Goal: Communication & Community: Answer question/provide support

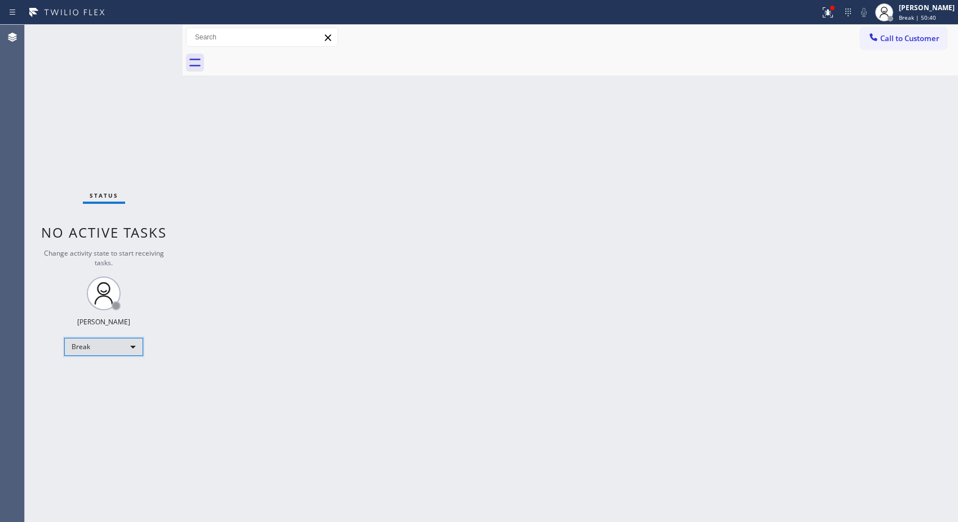
click at [118, 348] on div "Break" at bounding box center [103, 347] width 79 height 18
click at [113, 386] on li "Unavailable" at bounding box center [103, 391] width 77 height 14
click at [926, 42] on span "Call to Customer" at bounding box center [909, 38] width 59 height 10
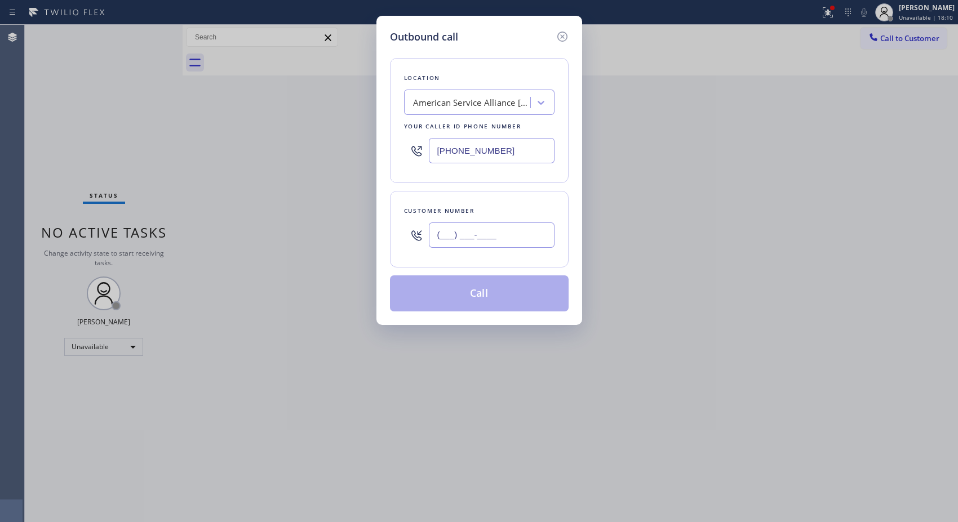
drag, startPoint x: 513, startPoint y: 231, endPoint x: 401, endPoint y: 240, distance: 112.0
click at [401, 240] on div "Customer number (___) ___-____" at bounding box center [479, 229] width 179 height 77
paste input "323) 393-2108"
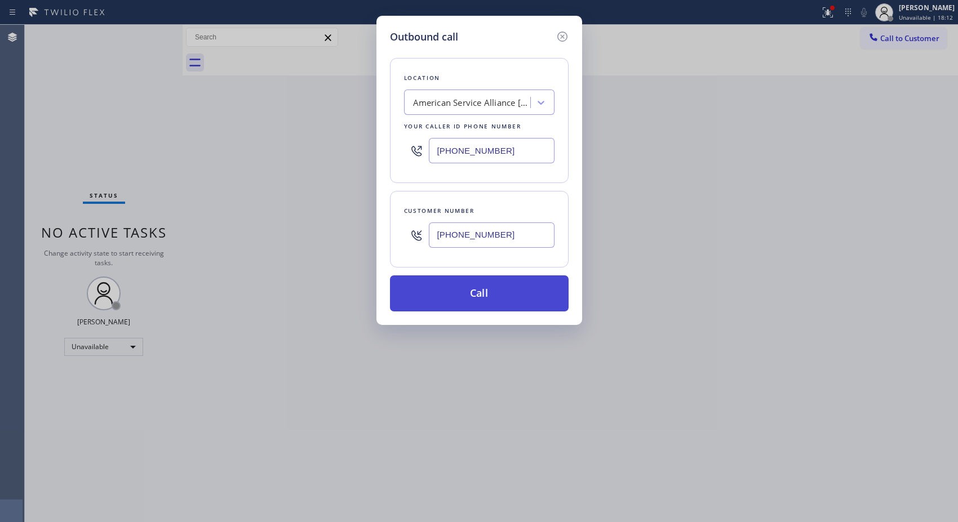
type input "[PHONE_NUMBER]"
click at [500, 292] on button "Call" at bounding box center [479, 294] width 179 height 36
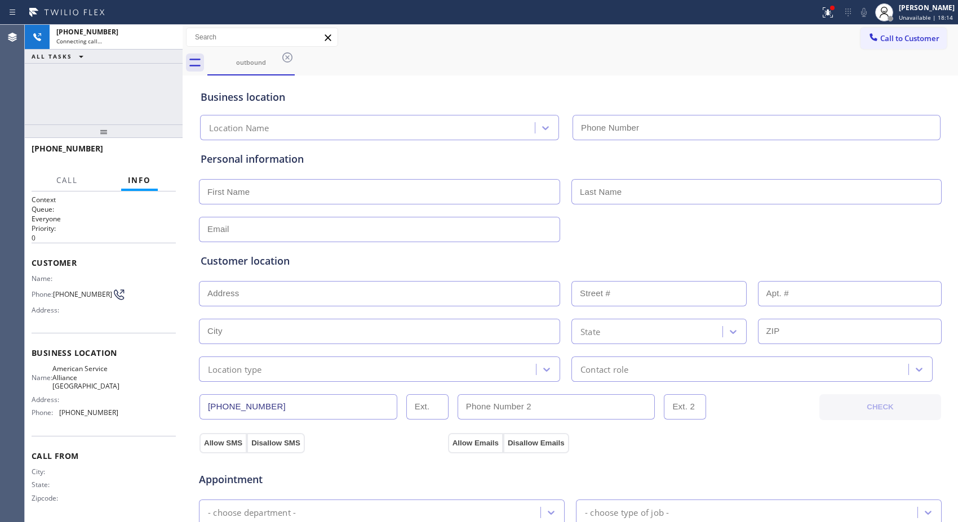
type input "[PHONE_NUMBER]"
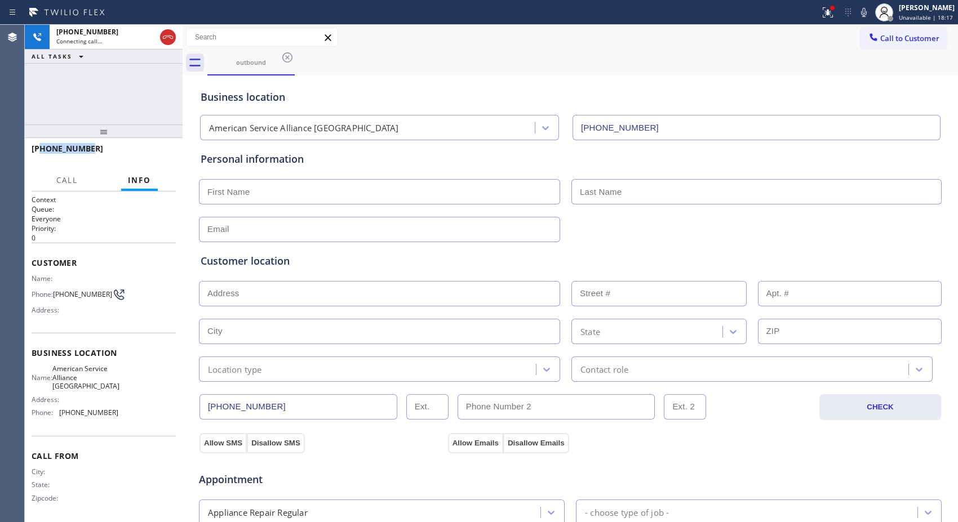
drag, startPoint x: 103, startPoint y: 151, endPoint x: 41, endPoint y: 149, distance: 62.0
click at [41, 149] on div "[PHONE_NUMBER]" at bounding box center [100, 148] width 136 height 11
copy span "3233932108"
drag, startPoint x: 171, startPoint y: 37, endPoint x: 246, endPoint y: 34, distance: 75.0
click at [171, 37] on icon at bounding box center [168, 37] width 14 height 14
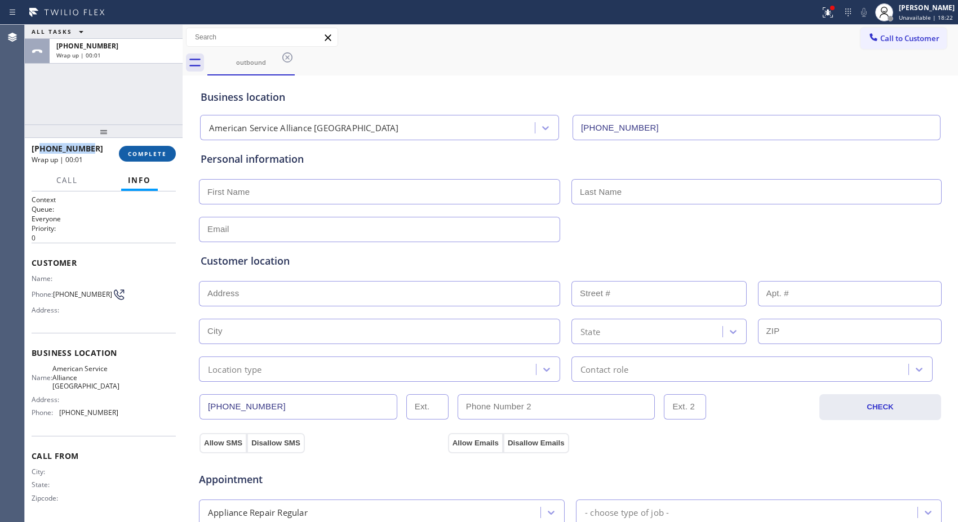
click at [166, 157] on button "COMPLETE" at bounding box center [147, 154] width 57 height 16
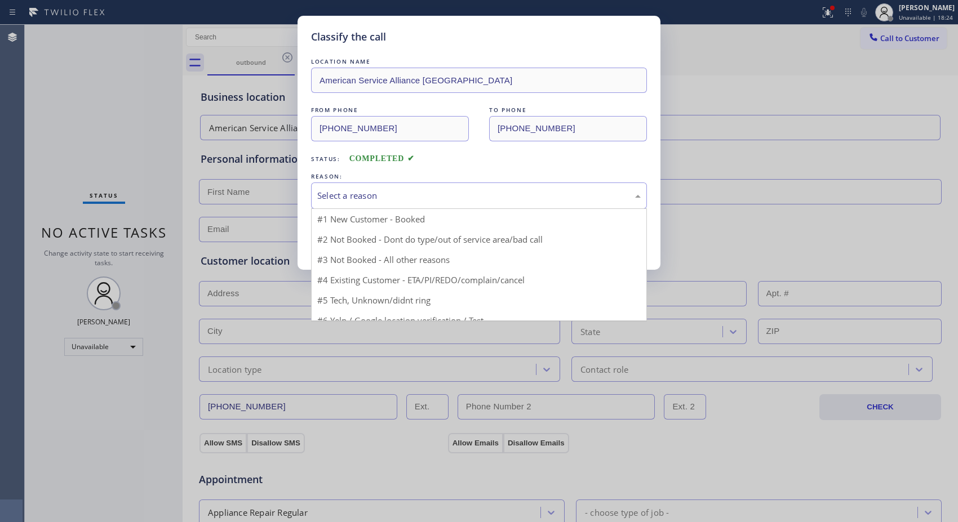
click at [538, 193] on div "Select a reason" at bounding box center [479, 195] width 324 height 13
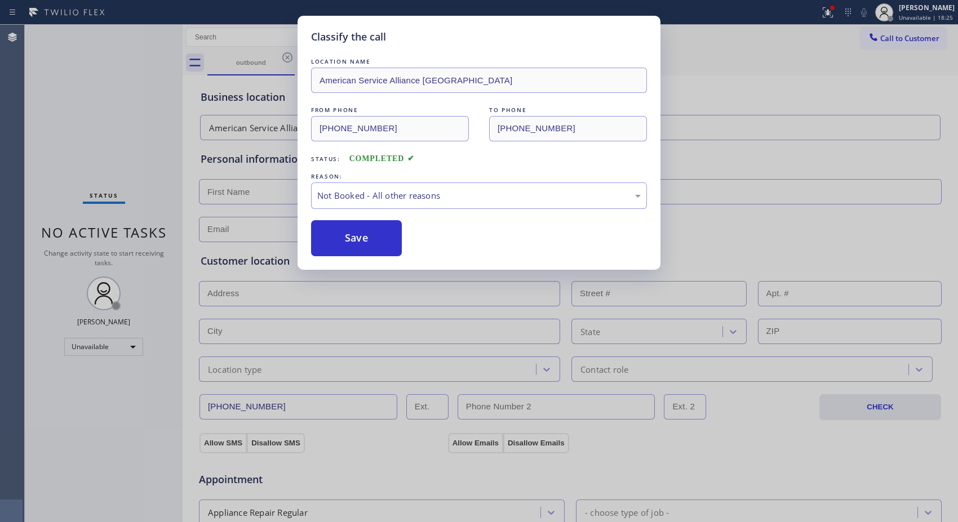
click at [351, 237] on button "Save" at bounding box center [356, 238] width 91 height 36
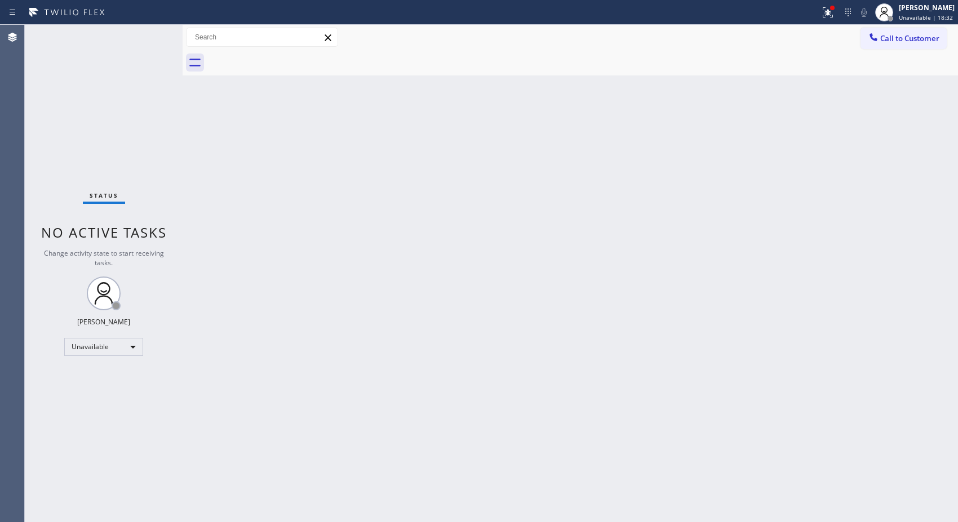
click at [473, 258] on div "Back to Dashboard Change Sender ID Customers Technicians Select a contact Outbo…" at bounding box center [571, 274] width 776 height 498
click at [900, 39] on span "Call to Customer" at bounding box center [909, 38] width 59 height 10
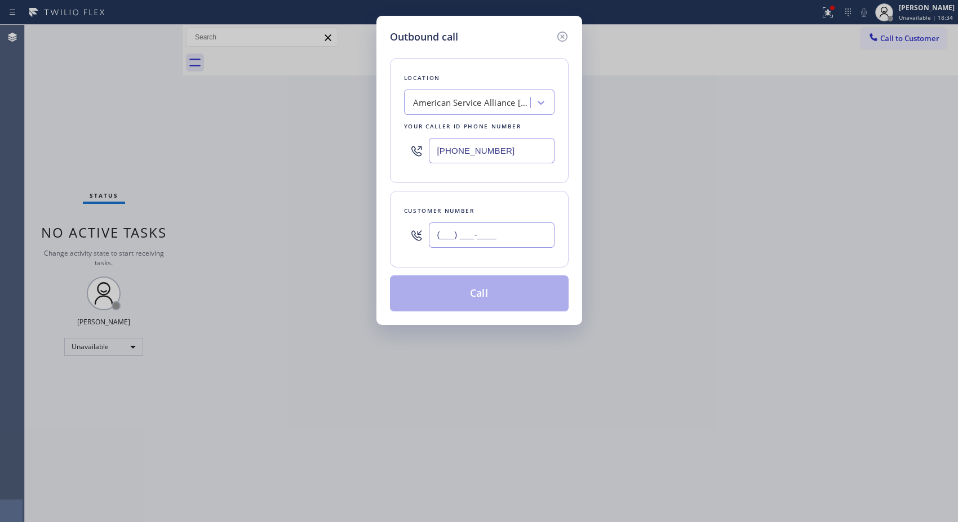
drag, startPoint x: 530, startPoint y: 245, endPoint x: 420, endPoint y: 250, distance: 110.6
click at [420, 250] on div "(___) ___-____" at bounding box center [479, 235] width 150 height 37
paste input "323) 393-2108"
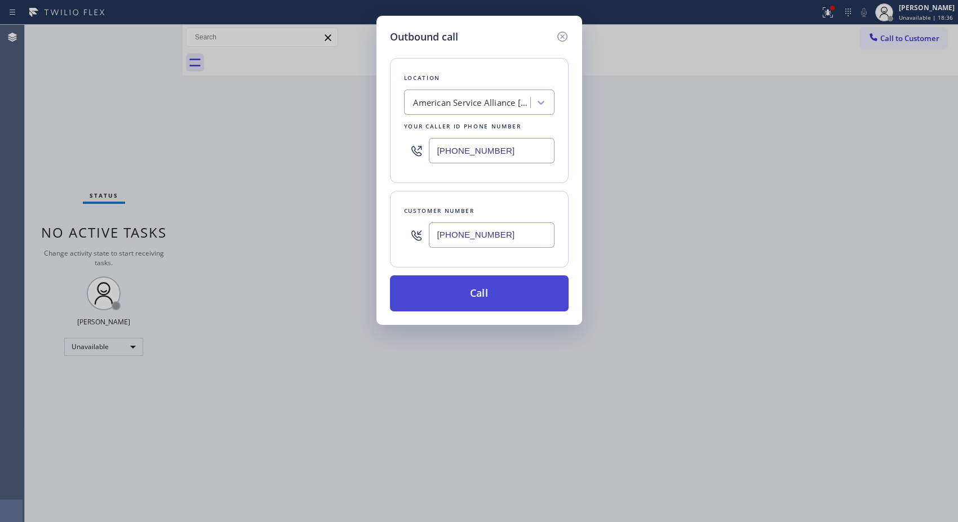
type input "[PHONE_NUMBER]"
click at [468, 297] on button "Call" at bounding box center [479, 294] width 179 height 36
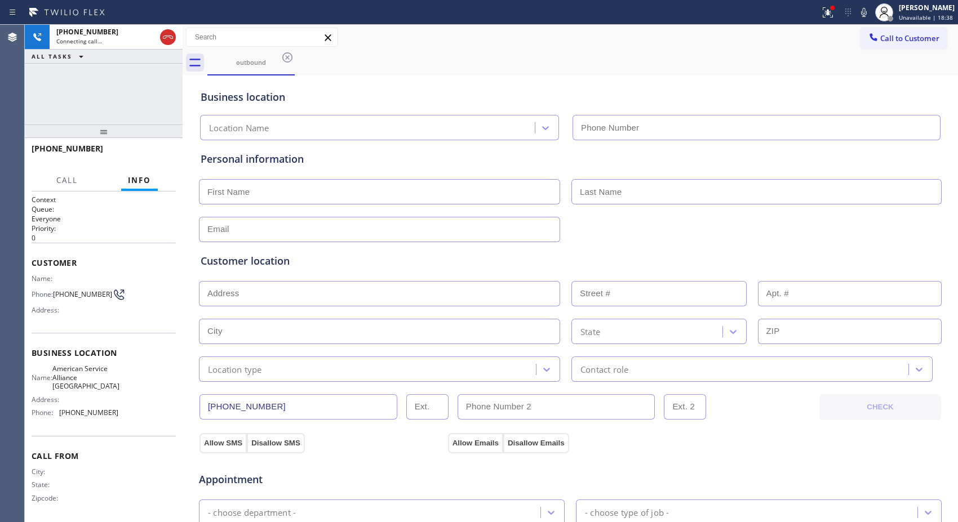
type input "[PHONE_NUMBER]"
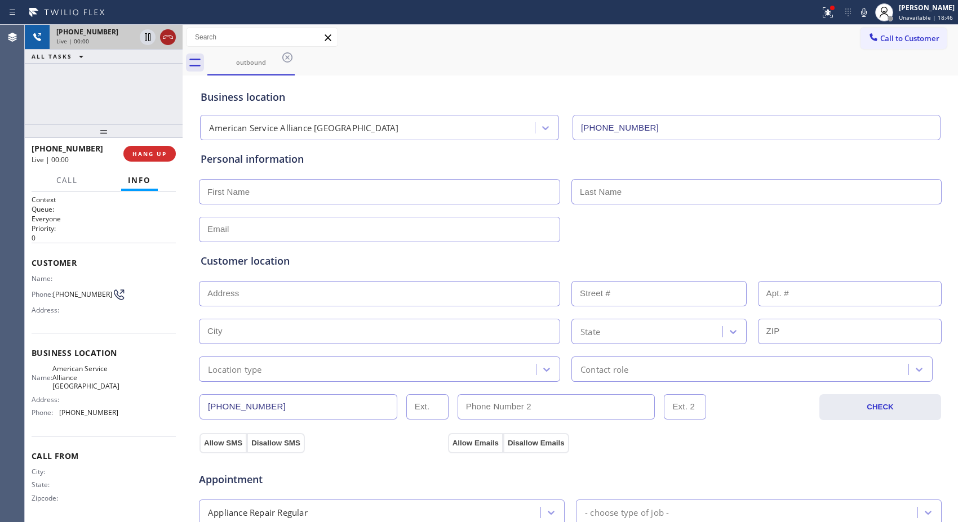
click at [170, 35] on icon at bounding box center [168, 37] width 14 height 14
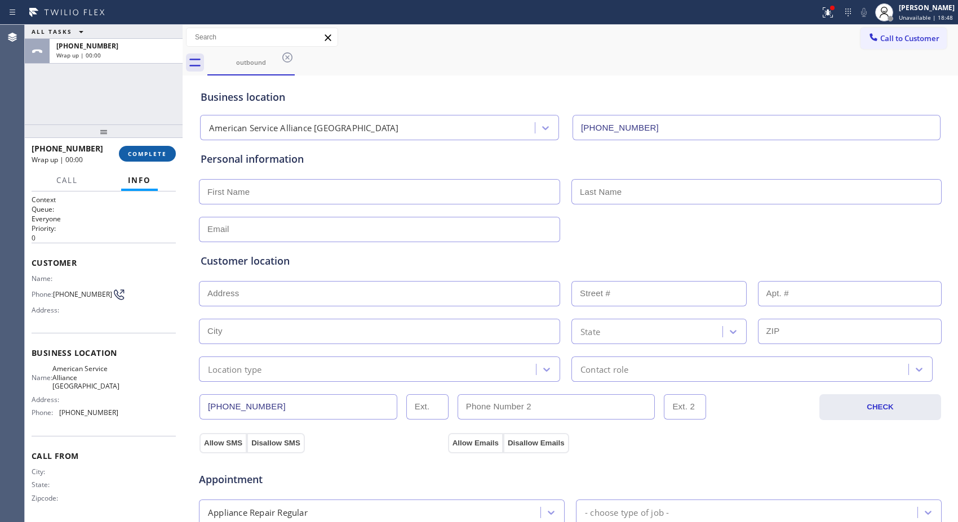
click at [140, 158] on button "COMPLETE" at bounding box center [147, 154] width 57 height 16
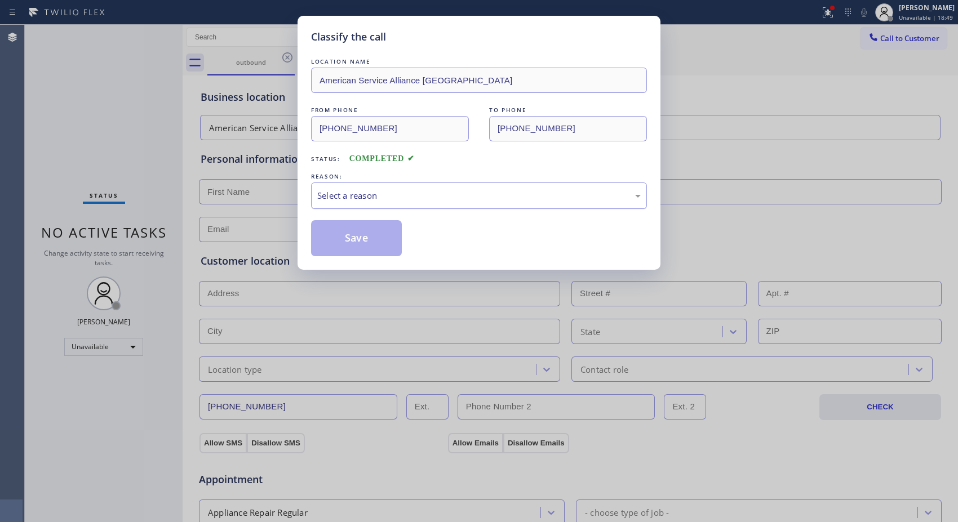
click at [494, 203] on div "Select a reason" at bounding box center [479, 196] width 336 height 26
click at [382, 246] on button "Save" at bounding box center [356, 238] width 91 height 36
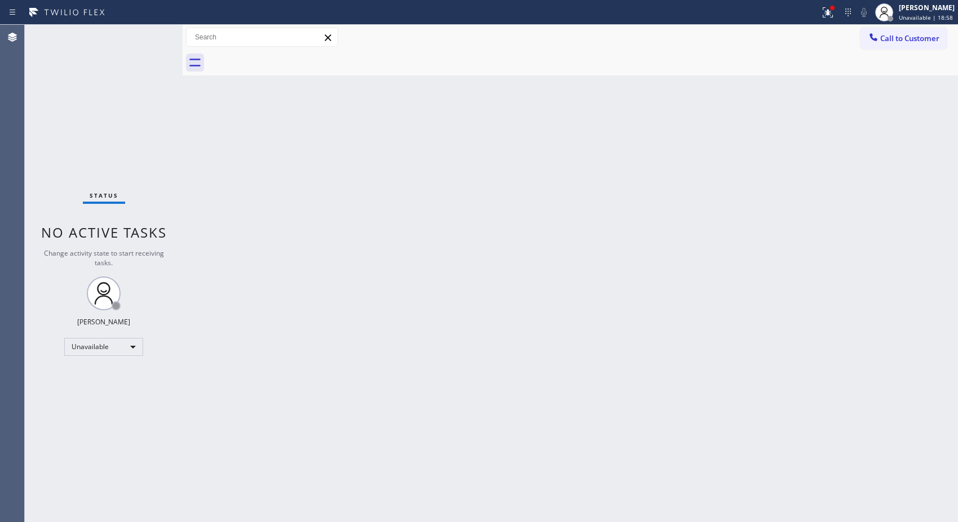
click at [387, 255] on div "Back to Dashboard Change Sender ID Customers Technicians Select a contact Outbo…" at bounding box center [571, 274] width 776 height 498
click at [891, 41] on span "Call to Customer" at bounding box center [909, 38] width 59 height 10
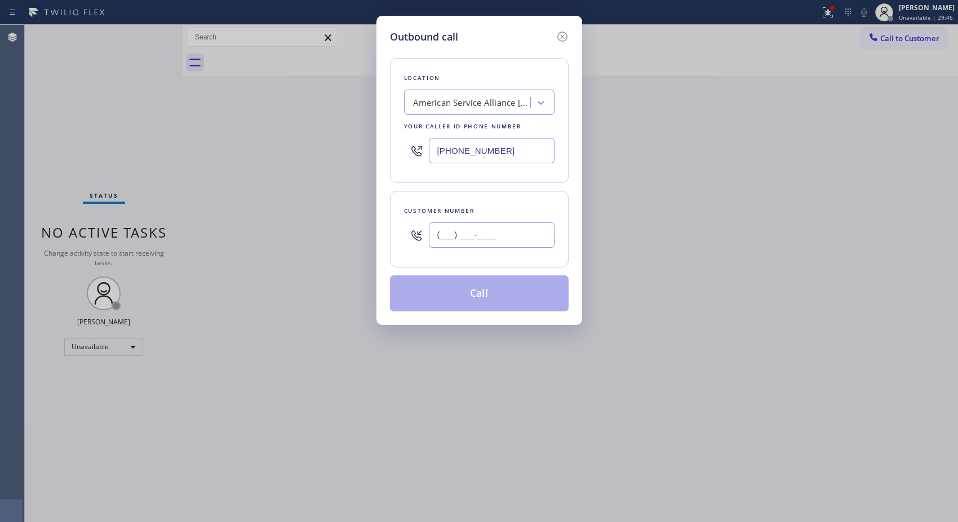
drag, startPoint x: 428, startPoint y: 229, endPoint x: 351, endPoint y: 194, distance: 84.5
click at [384, 214] on div "Outbound call Location American Service Alliance Schaumburg Your caller id phon…" at bounding box center [480, 170] width 206 height 309
paste input "949) 874-2647"
type input "[PHONE_NUMBER]"
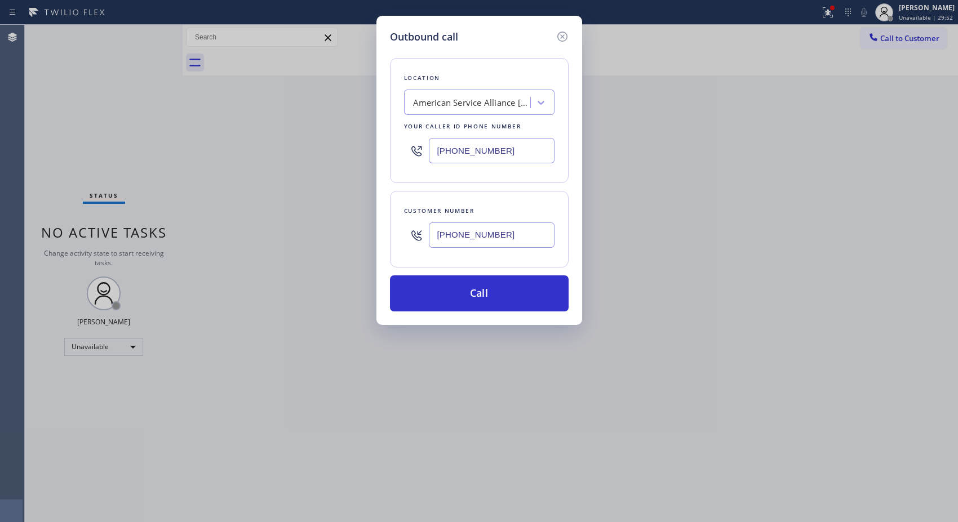
drag, startPoint x: 474, startPoint y: 147, endPoint x: 402, endPoint y: 147, distance: 72.1
click at [402, 147] on div "Location American Service Alliance [GEOGRAPHIC_DATA] Your caller id phone numbe…" at bounding box center [479, 120] width 179 height 125
paste input "510) 640-8236"
type input "[PHONE_NUMBER]"
click at [486, 302] on button "Call" at bounding box center [479, 294] width 179 height 36
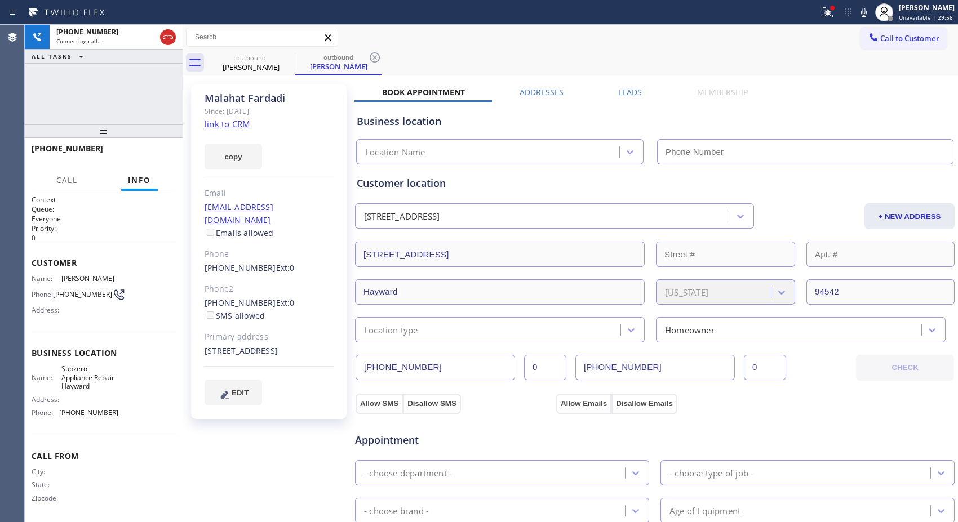
type input "[PHONE_NUMBER]"
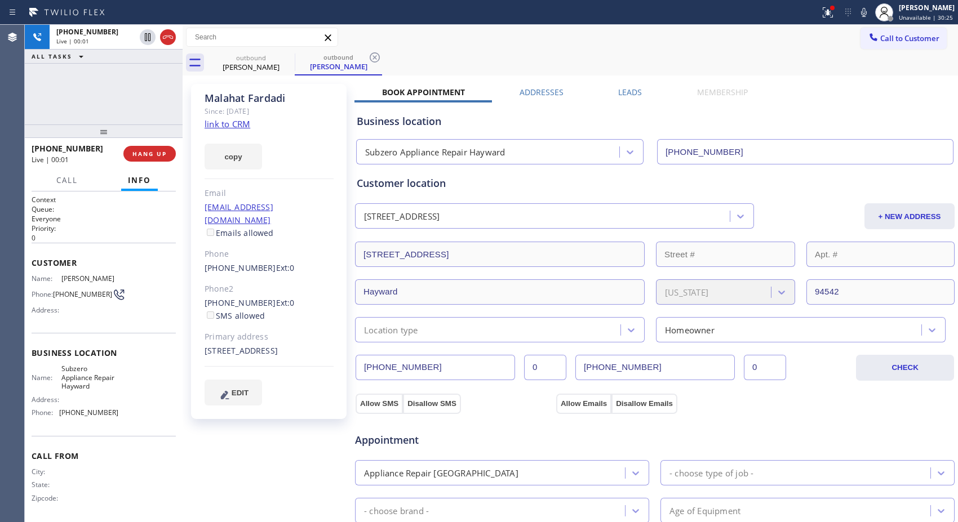
click at [566, 41] on div "Call to Customer Outbound call Location Subzero Appliance Repair [GEOGRAPHIC_DA…" at bounding box center [571, 38] width 776 height 20
click at [162, 156] on span "HANG UP" at bounding box center [149, 154] width 34 height 8
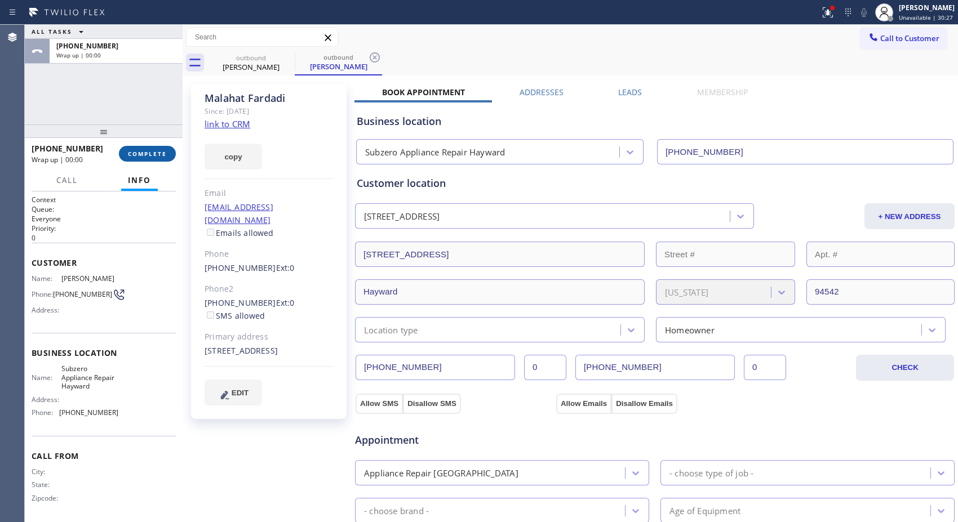
click at [158, 154] on span "COMPLETE" at bounding box center [147, 154] width 39 height 8
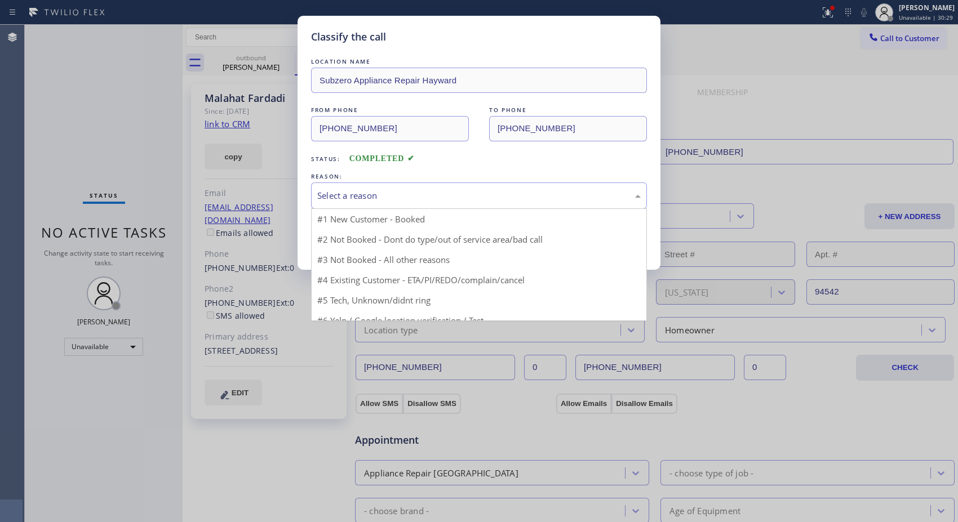
click at [414, 198] on div "Select a reason" at bounding box center [479, 195] width 324 height 13
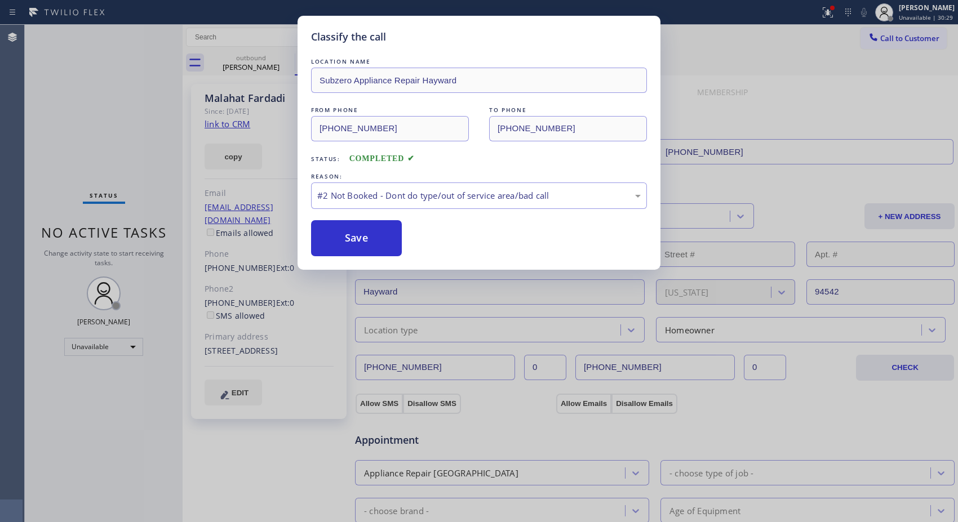
click at [380, 238] on button "Save" at bounding box center [356, 238] width 91 height 36
click at [269, 57] on div "Classify the call LOCATION NAME Subzero Appliance Repair Hayward FROM PHONE [PH…" at bounding box center [479, 261] width 958 height 522
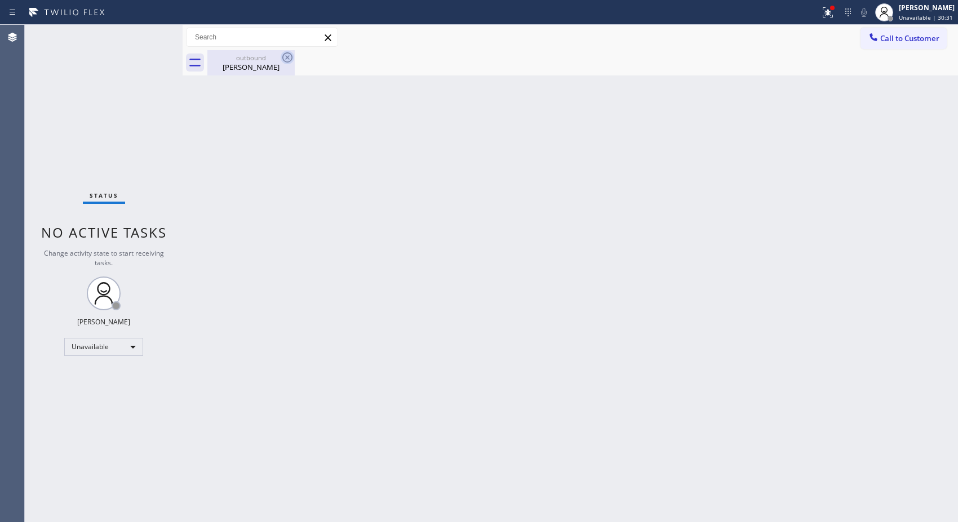
click at [286, 61] on icon at bounding box center [288, 58] width 14 height 14
click at [246, 58] on div "outbound" at bounding box center [251, 58] width 85 height 8
click at [816, 278] on div "Back to Dashboard Change Sender ID Customers Technicians Select a contact Outbo…" at bounding box center [571, 274] width 776 height 498
click at [683, 108] on div "Back to Dashboard Change Sender ID Customers Technicians Select a contact Outbo…" at bounding box center [571, 274] width 776 height 498
click at [900, 35] on span "Call to Customer" at bounding box center [909, 38] width 59 height 10
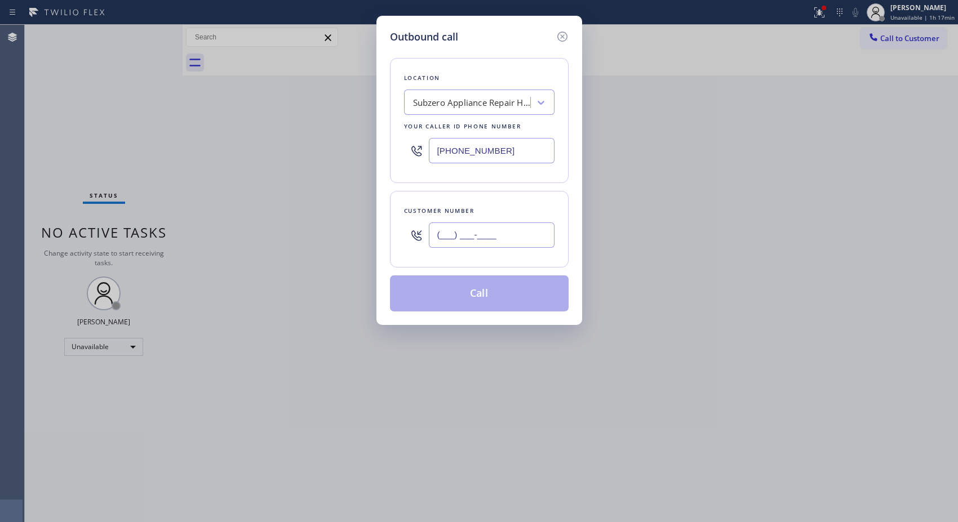
click at [497, 243] on input "(___) ___-____" at bounding box center [492, 235] width 126 height 25
paste input "310) 938-7537"
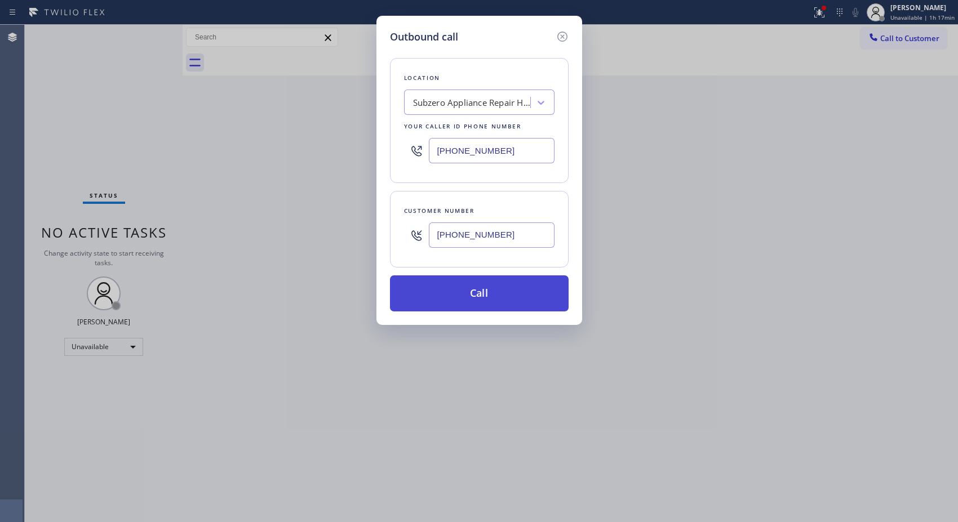
type input "[PHONE_NUMBER]"
click at [513, 290] on button "Call" at bounding box center [479, 294] width 179 height 36
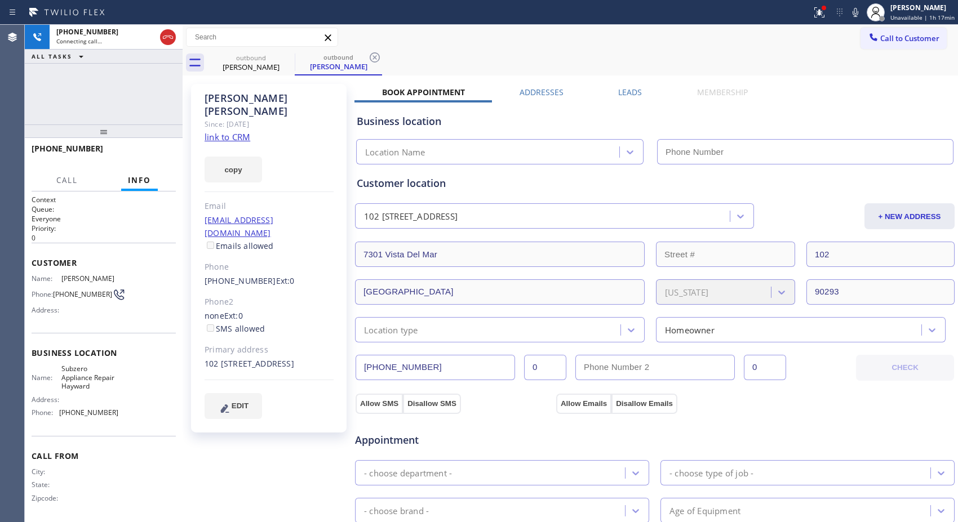
type input "[PHONE_NUMBER]"
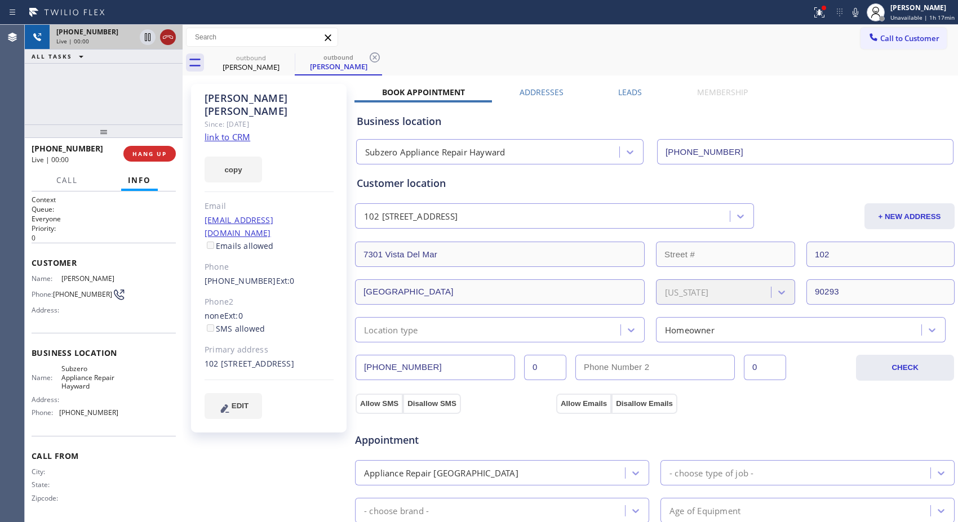
click at [166, 36] on icon at bounding box center [168, 37] width 10 height 3
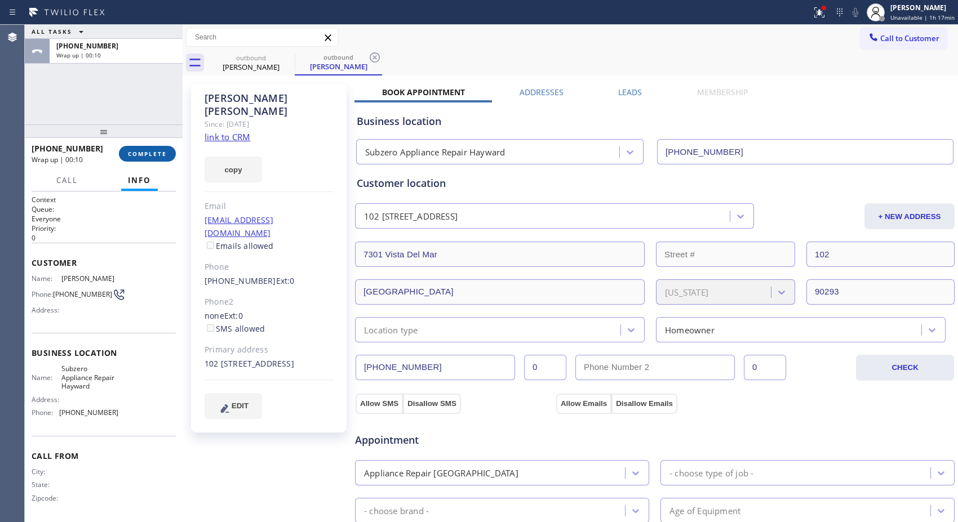
click at [143, 155] on span "COMPLETE" at bounding box center [147, 154] width 39 height 8
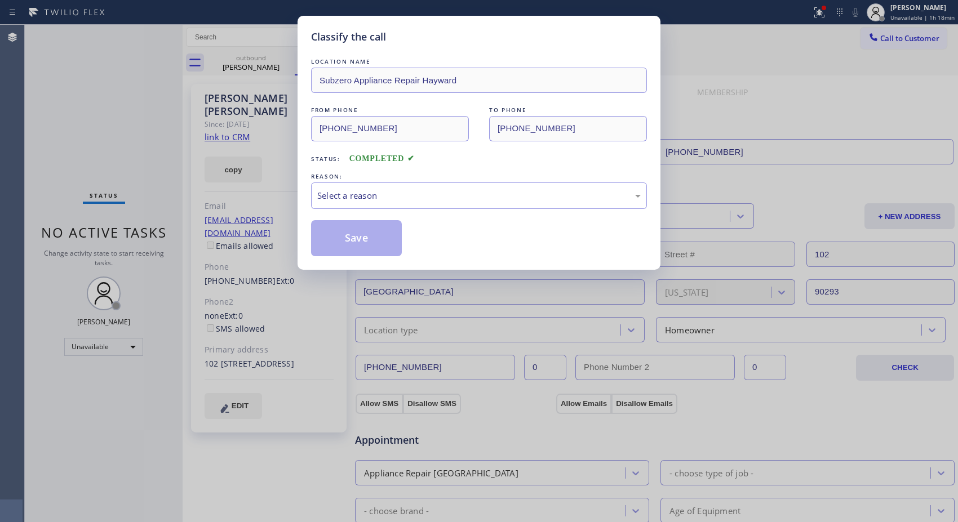
drag, startPoint x: 391, startPoint y: 207, endPoint x: 403, endPoint y: 216, distance: 15.2
click at [404, 210] on div "LOCATION NAME Subzero Appliance Repair Hayward FROM PHONE [PHONE_NUMBER] TO PHO…" at bounding box center [479, 156] width 336 height 201
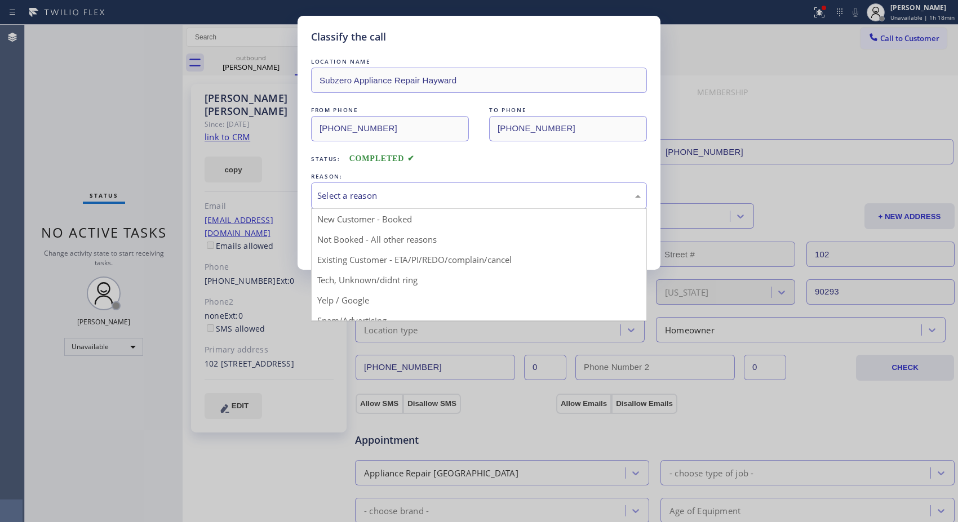
click at [401, 207] on div "Select a reason" at bounding box center [479, 196] width 336 height 26
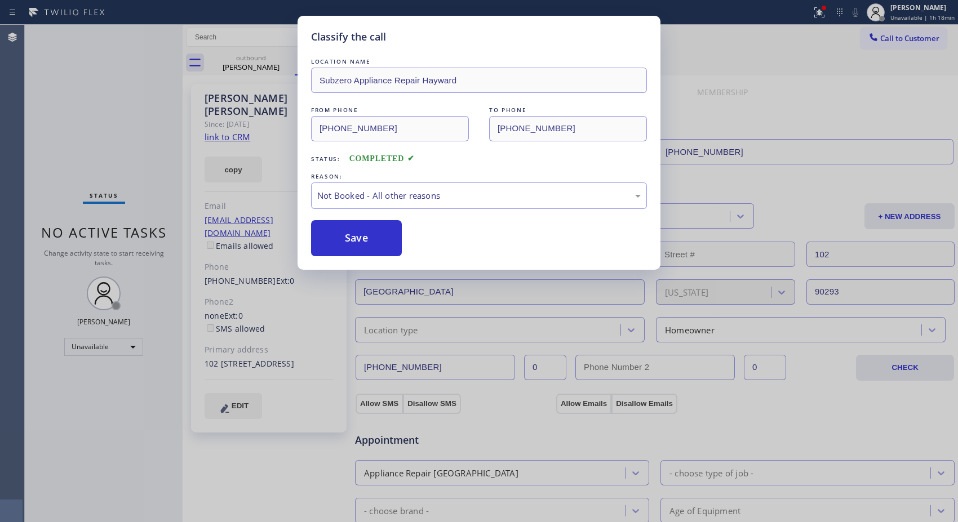
click at [383, 234] on button "Save" at bounding box center [356, 238] width 91 height 36
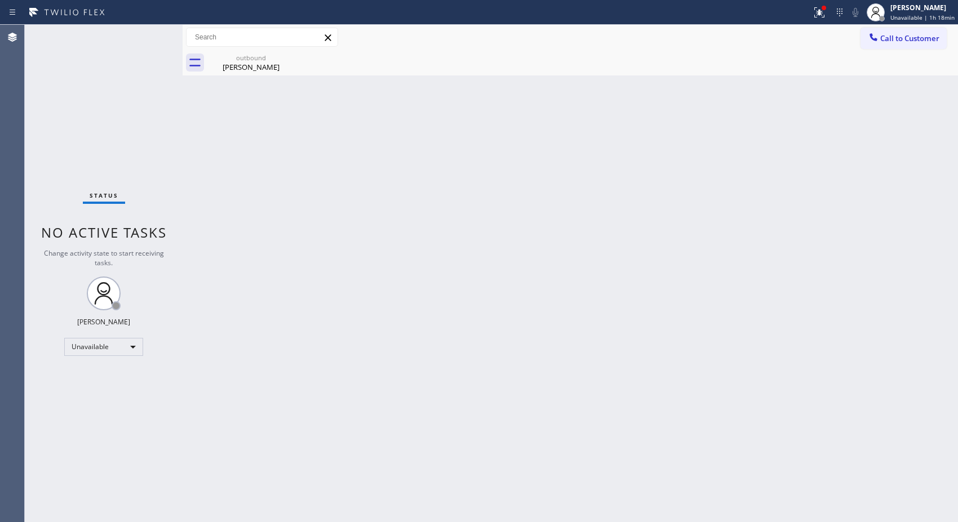
click at [581, 210] on div "Back to Dashboard Change Sender ID Customers Technicians Select a contact Outbo…" at bounding box center [571, 274] width 776 height 498
drag, startPoint x: 258, startPoint y: 64, endPoint x: 272, endPoint y: 61, distance: 14.9
click at [258, 64] on div "[PERSON_NAME]" at bounding box center [251, 67] width 85 height 10
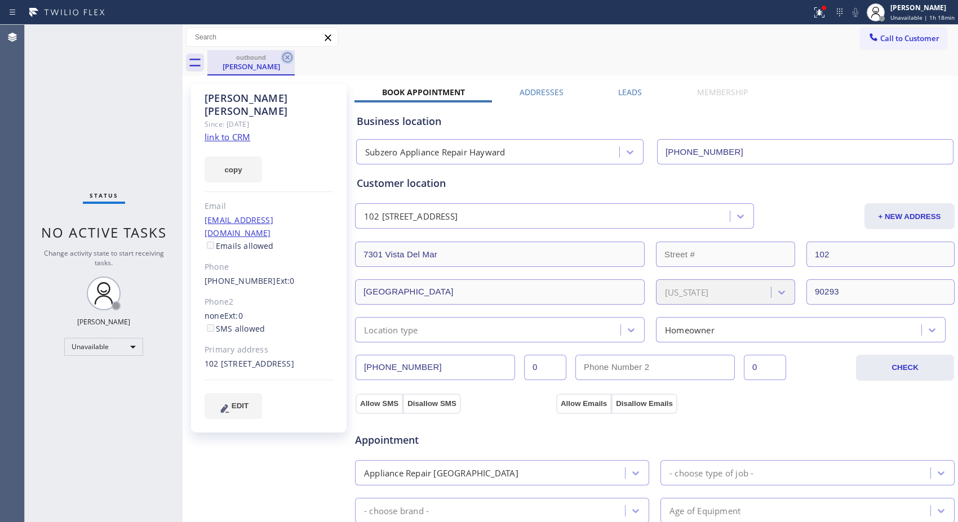
click at [289, 54] on icon at bounding box center [288, 58] width 14 height 14
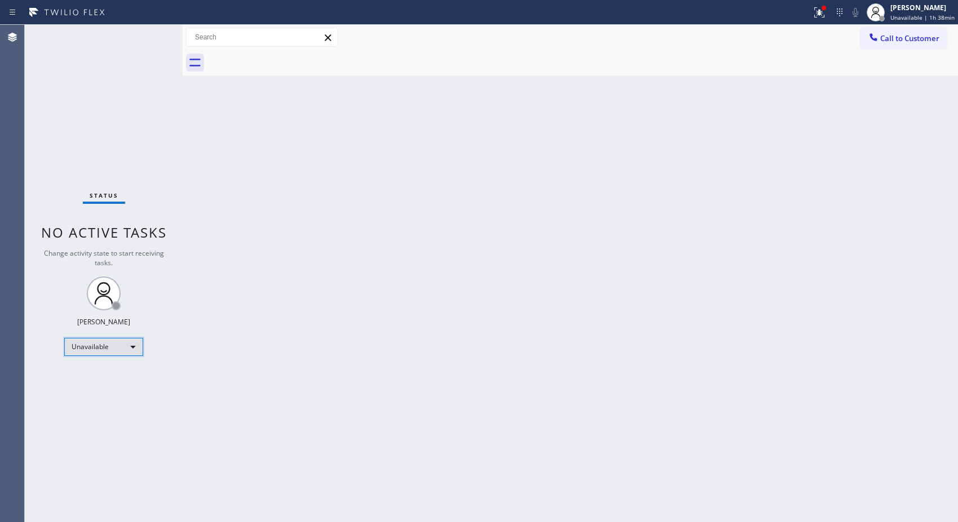
click at [131, 341] on div "Unavailable" at bounding box center [103, 347] width 79 height 18
click at [628, 125] on div at bounding box center [479, 261] width 958 height 522
click at [555, 489] on div "Back to Dashboard Change Sender ID Customers Technicians Select a contact Outbo…" at bounding box center [571, 274] width 776 height 498
click at [615, 165] on div "Back to Dashboard Change Sender ID Customers Technicians Select a contact Outbo…" at bounding box center [571, 274] width 776 height 498
drag, startPoint x: 659, startPoint y: 232, endPoint x: 584, endPoint y: 220, distance: 76.5
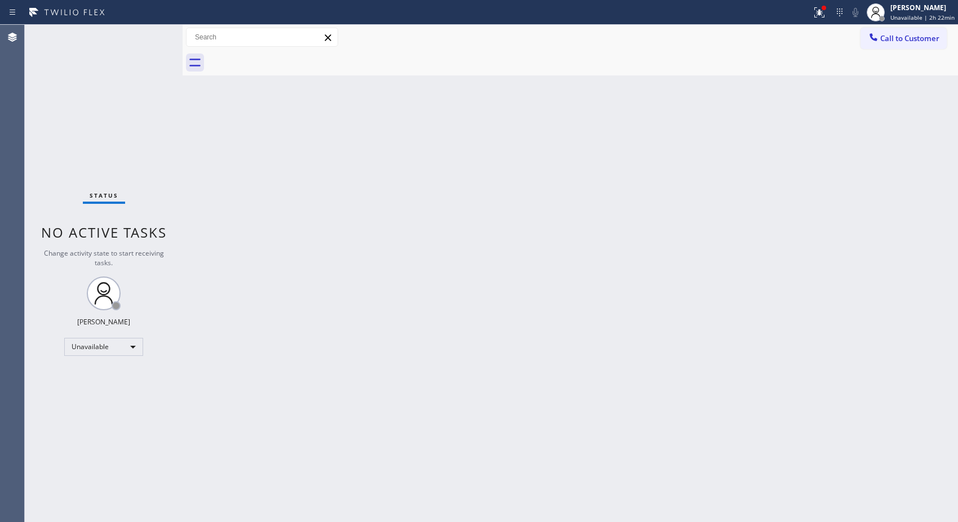
click at [657, 233] on div "Back to Dashboard Change Sender ID Customers Technicians Select a contact Outbo…" at bounding box center [571, 274] width 776 height 498
click at [768, 395] on div "Back to Dashboard Change Sender ID Customers Technicians Select a contact Outbo…" at bounding box center [571, 274] width 776 height 498
click at [875, 138] on div "Back to Dashboard Change Sender ID Customers Technicians Select a contact Outbo…" at bounding box center [571, 274] width 776 height 498
click at [742, 116] on div "Back to Dashboard Change Sender ID Customers Technicians Select a contact Outbo…" at bounding box center [571, 274] width 776 height 498
click at [627, 225] on div "Back to Dashboard Change Sender ID Customers Technicians Select a contact Outbo…" at bounding box center [571, 274] width 776 height 498
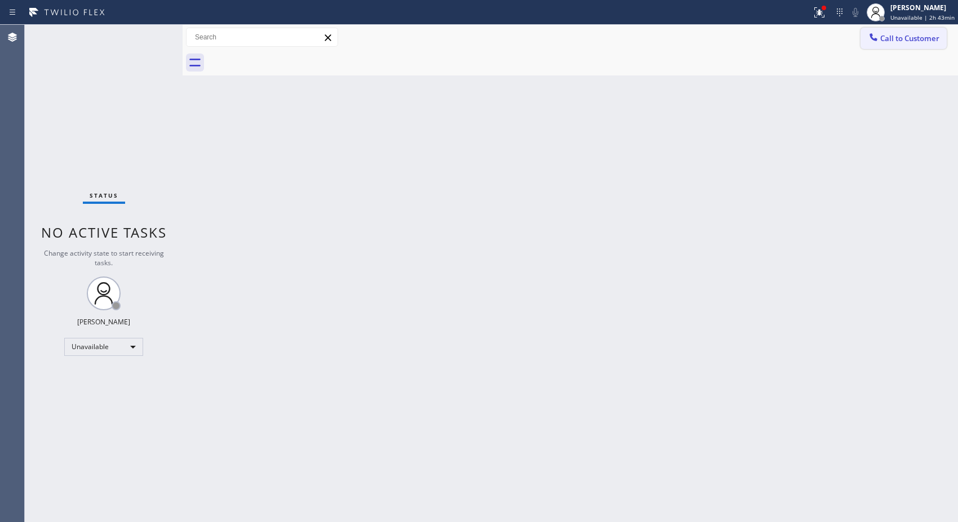
click at [916, 34] on span "Call to Customer" at bounding box center [909, 38] width 59 height 10
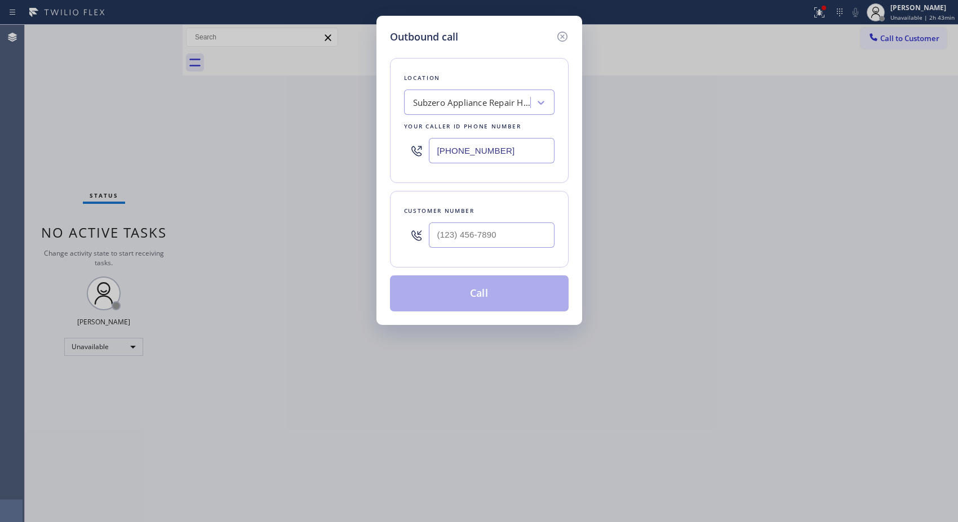
drag, startPoint x: 439, startPoint y: 148, endPoint x: 343, endPoint y: 144, distance: 95.9
click at [343, 144] on div "Outbound call Location Subzero Appliance Repair Hayward Your caller id phone nu…" at bounding box center [479, 261] width 958 height 522
paste input "773) 830-4668"
type input "[PHONE_NUMBER]"
drag, startPoint x: 440, startPoint y: 228, endPoint x: 364, endPoint y: 217, distance: 76.8
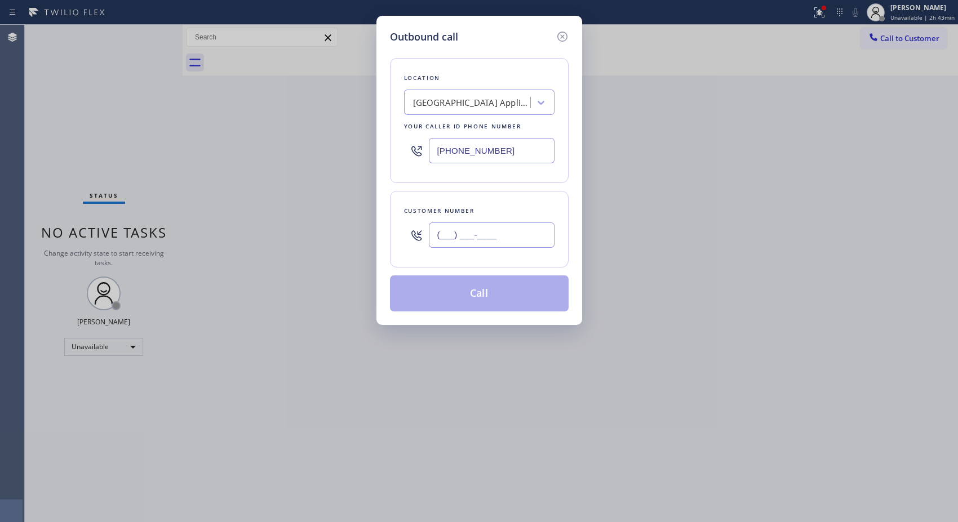
click at [380, 223] on div "Outbound call Location [GEOGRAPHIC_DATA] Appliance Repair Your caller id phone …" at bounding box center [480, 170] width 206 height 309
paste input "773) 673-3343"
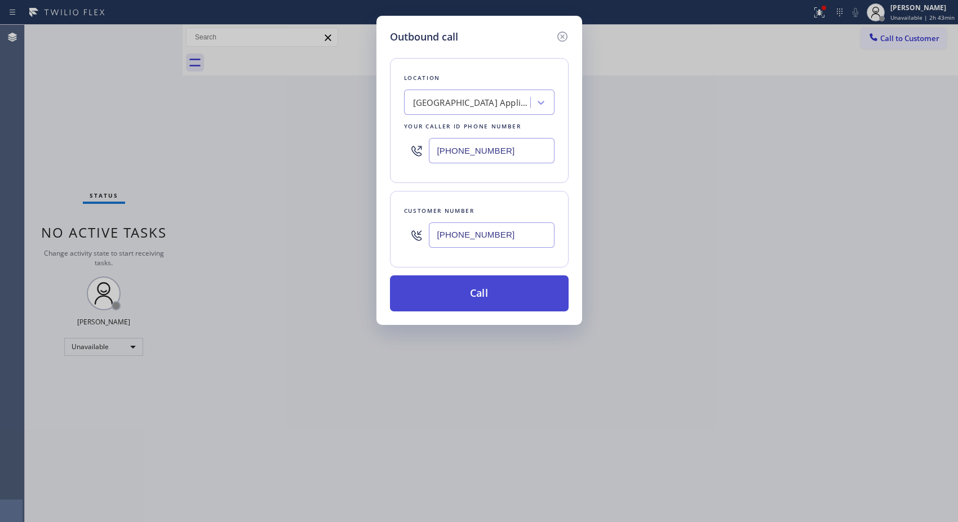
type input "[PHONE_NUMBER]"
click at [497, 299] on button "Call" at bounding box center [479, 294] width 179 height 36
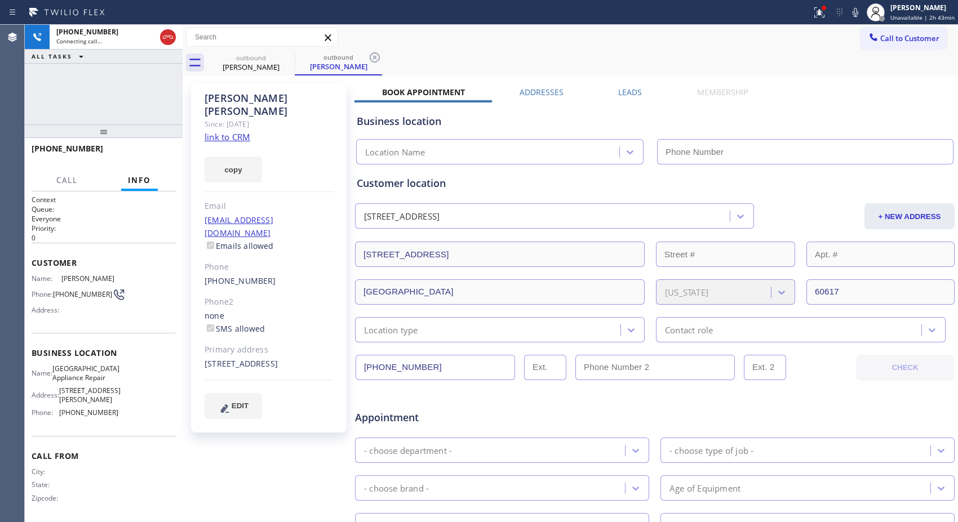
drag, startPoint x: 373, startPoint y: 49, endPoint x: 370, endPoint y: 40, distance: 9.6
click at [373, 49] on div "Call to Customer Outbound call Location [GEOGRAPHIC_DATA] Appliance Repair Your…" at bounding box center [571, 37] width 776 height 25
type input "[PHONE_NUMBER]"
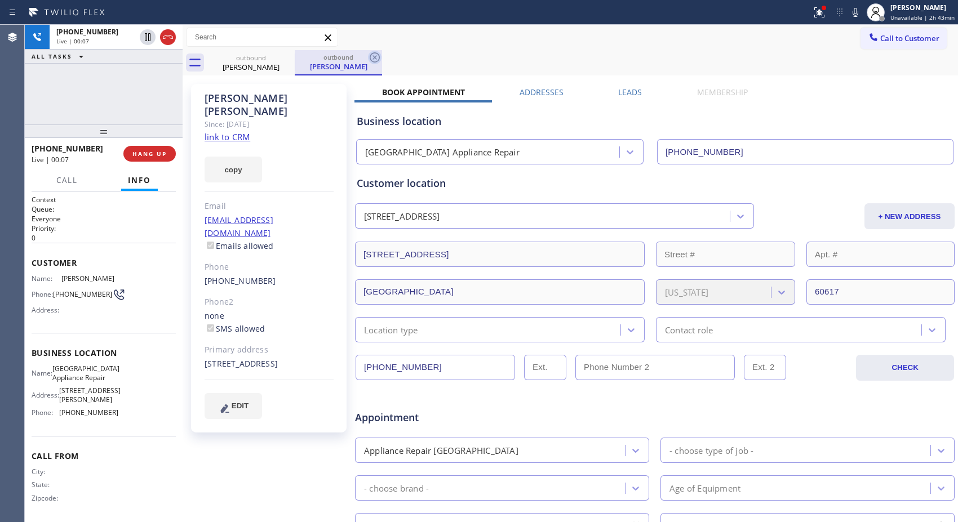
click at [379, 56] on icon at bounding box center [375, 57] width 10 height 10
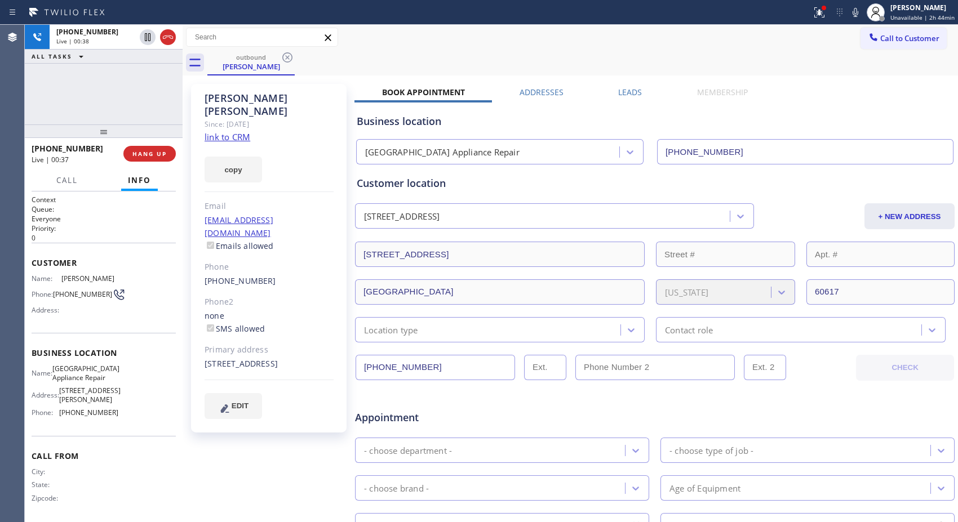
click at [148, 119] on div "[PHONE_NUMBER] Live | 00:38 ALL TASKS ALL TASKS ACTIVE TASKS TASKS IN WRAP UP" at bounding box center [104, 75] width 158 height 100
click at [154, 156] on span "HANG UP" at bounding box center [149, 154] width 34 height 8
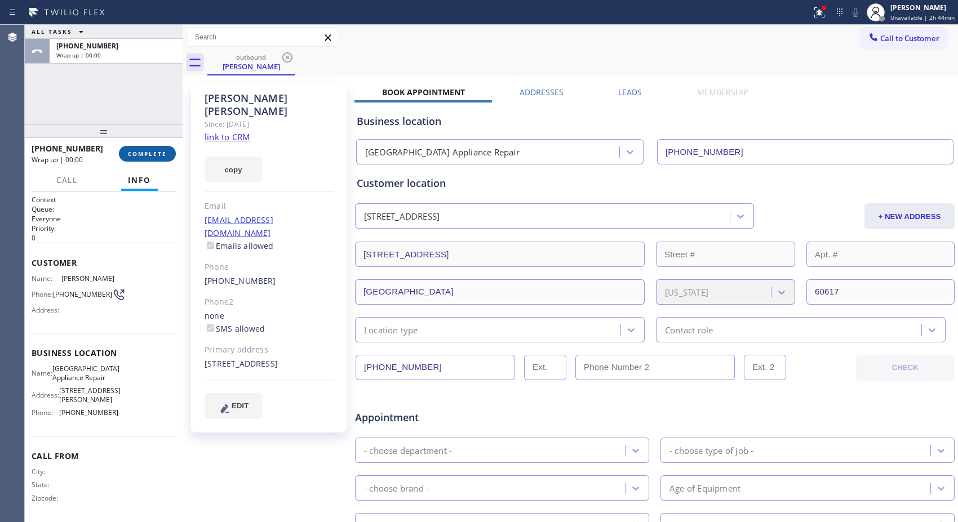
click at [154, 150] on span "COMPLETE" at bounding box center [147, 154] width 39 height 8
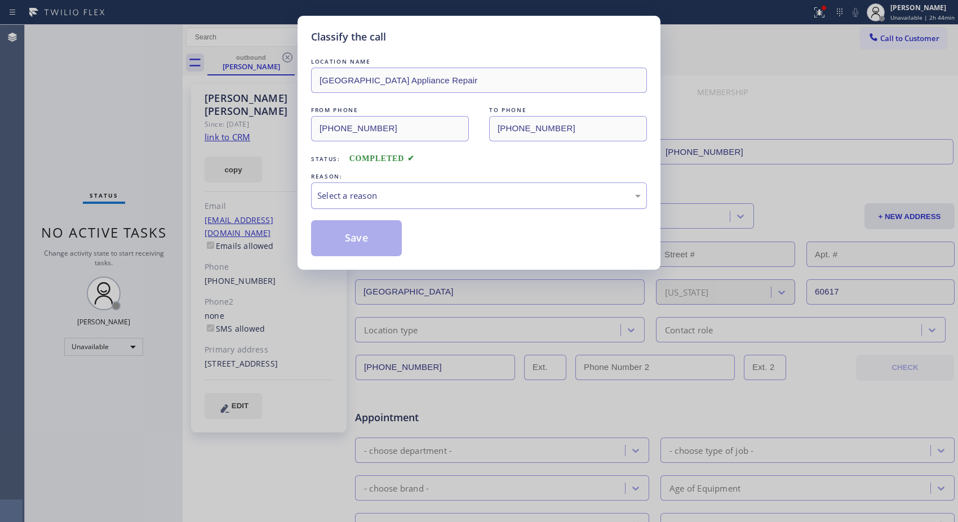
click at [522, 200] on div "Select a reason" at bounding box center [479, 195] width 324 height 13
click at [391, 237] on button "Save" at bounding box center [356, 238] width 91 height 36
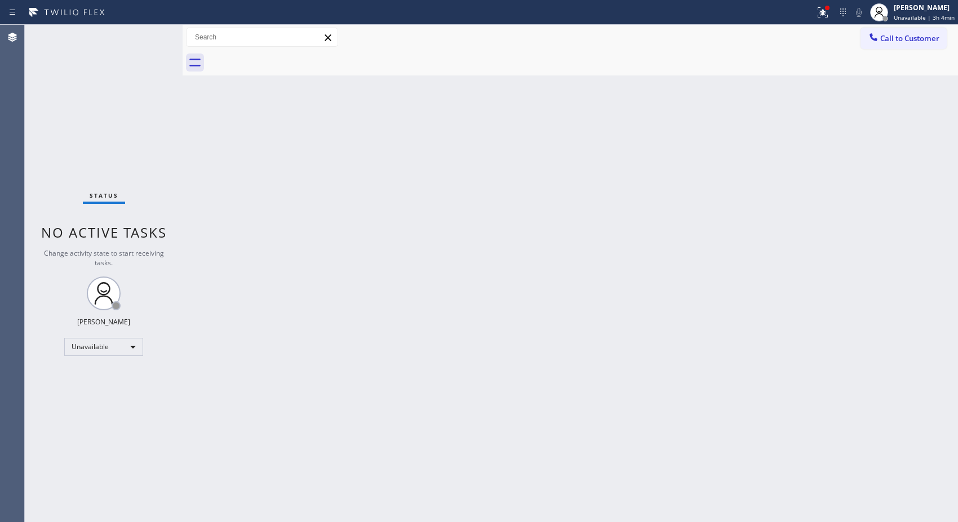
drag, startPoint x: 897, startPoint y: 37, endPoint x: 575, endPoint y: 91, distance: 326.4
click at [880, 39] on button "Call to Customer" at bounding box center [904, 38] width 86 height 21
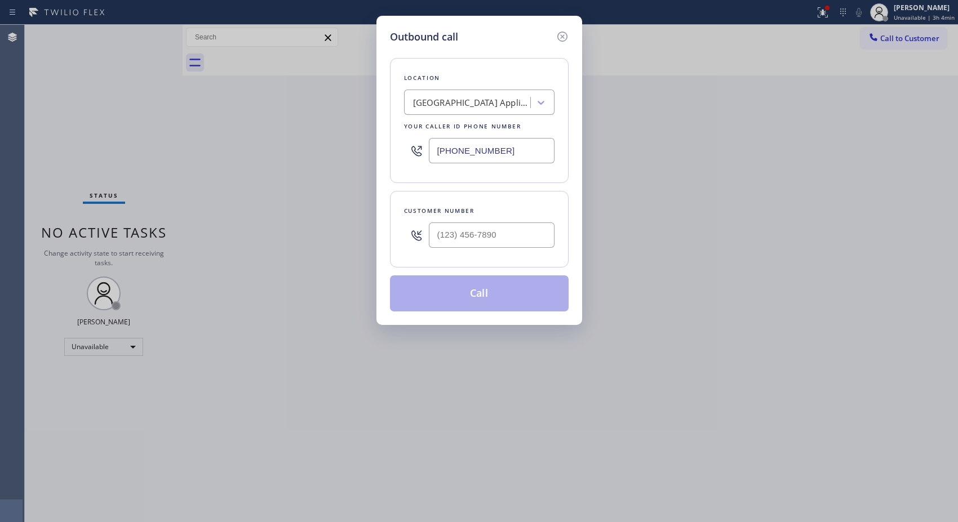
drag, startPoint x: 525, startPoint y: 149, endPoint x: 357, endPoint y: 82, distance: 181.1
click at [382, 121] on div "Outbound call Location [GEOGRAPHIC_DATA] Appliance Repair Your caller id phone …" at bounding box center [480, 170] width 206 height 309
paste input "310) 388-3860"
type input "[PHONE_NUMBER]"
drag, startPoint x: 496, startPoint y: 237, endPoint x: 336, endPoint y: 202, distance: 163.3
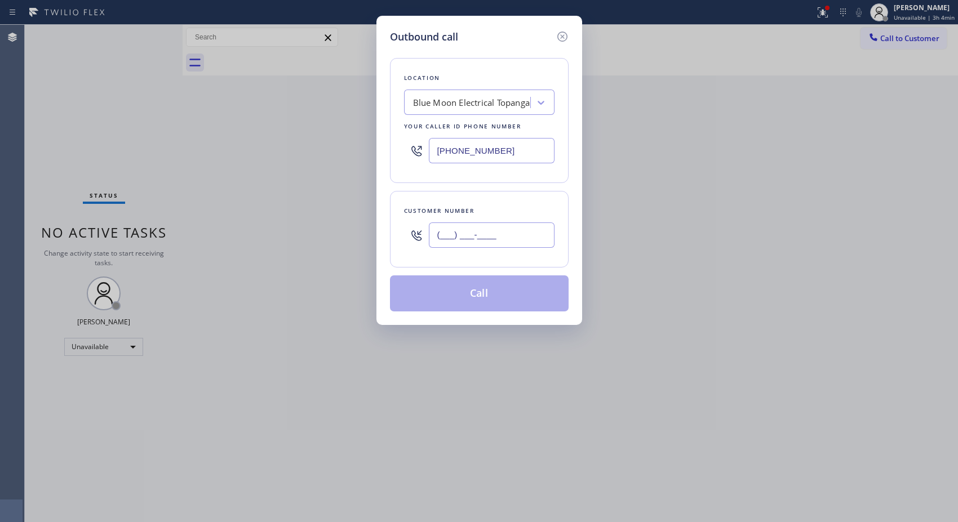
click at [362, 217] on div "Outbound call Location Blue Moon Electrical Topanga Your caller id phone number…" at bounding box center [479, 261] width 958 height 522
paste input "310) 560-9710"
type input "[PHONE_NUMBER]"
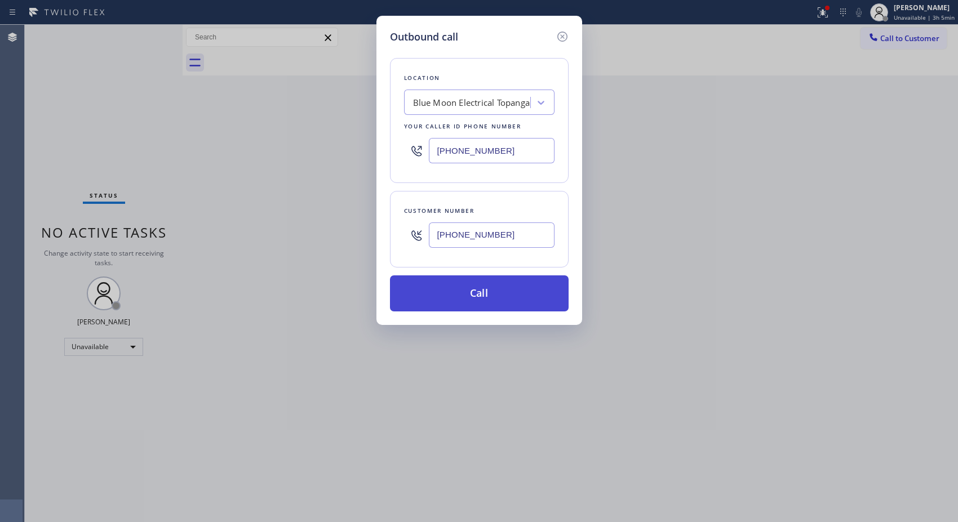
click at [488, 300] on button "Call" at bounding box center [479, 294] width 179 height 36
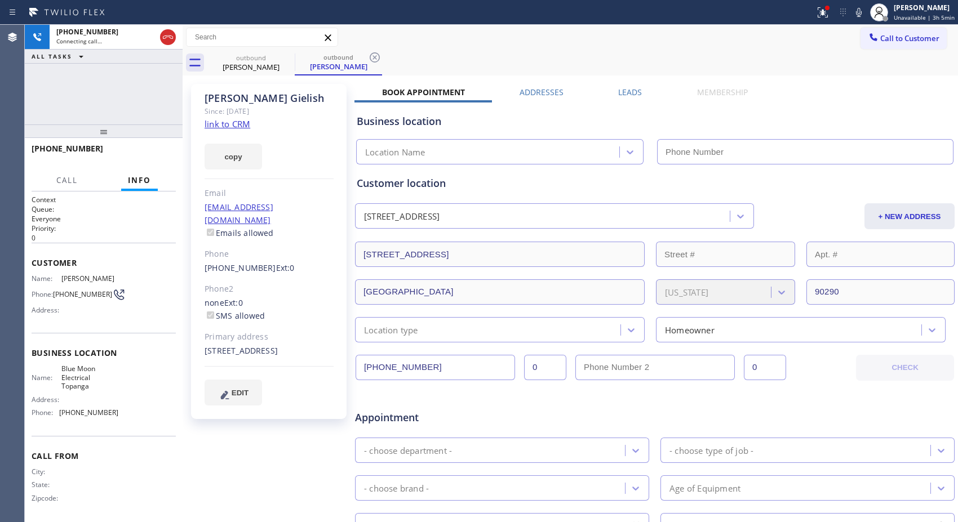
type input "[PHONE_NUMBER]"
click at [376, 58] on icon at bounding box center [375, 58] width 14 height 14
drag, startPoint x: 114, startPoint y: 134, endPoint x: 110, endPoint y: 103, distance: 31.2
click at [110, 103] on div "[PHONE_NUMBER] Connecting call… ALL TASKS ALL TASKS ACTIVE TASKS TASKS IN WRAP …" at bounding box center [104, 274] width 158 height 498
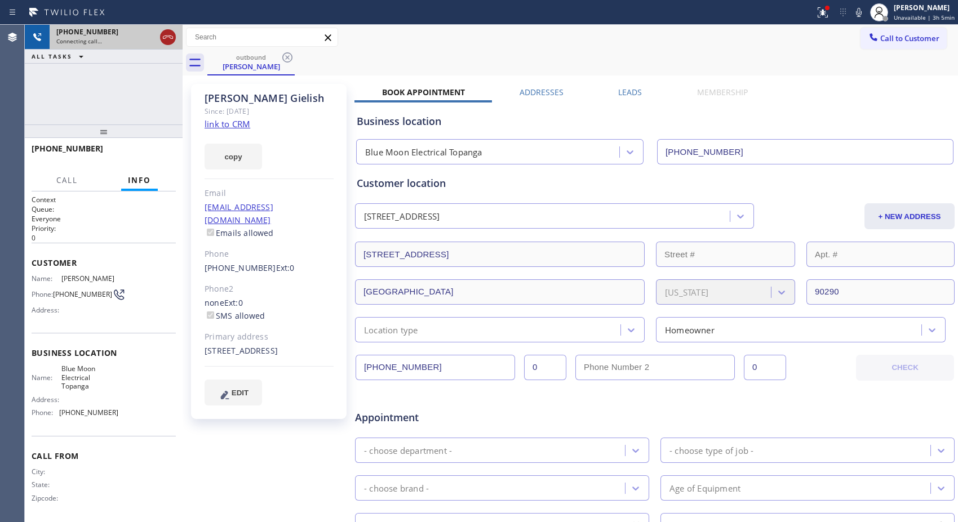
click at [170, 40] on icon at bounding box center [168, 37] width 14 height 14
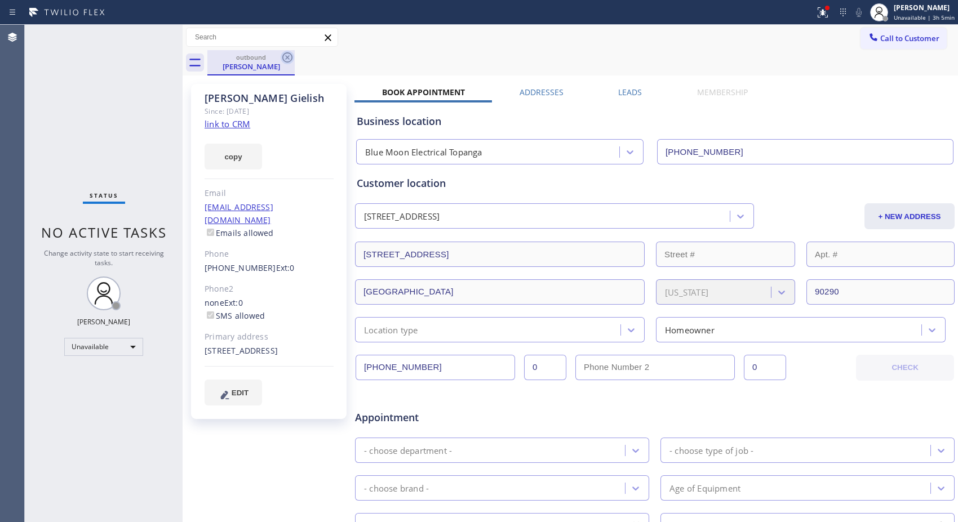
click at [286, 59] on icon at bounding box center [288, 58] width 14 height 14
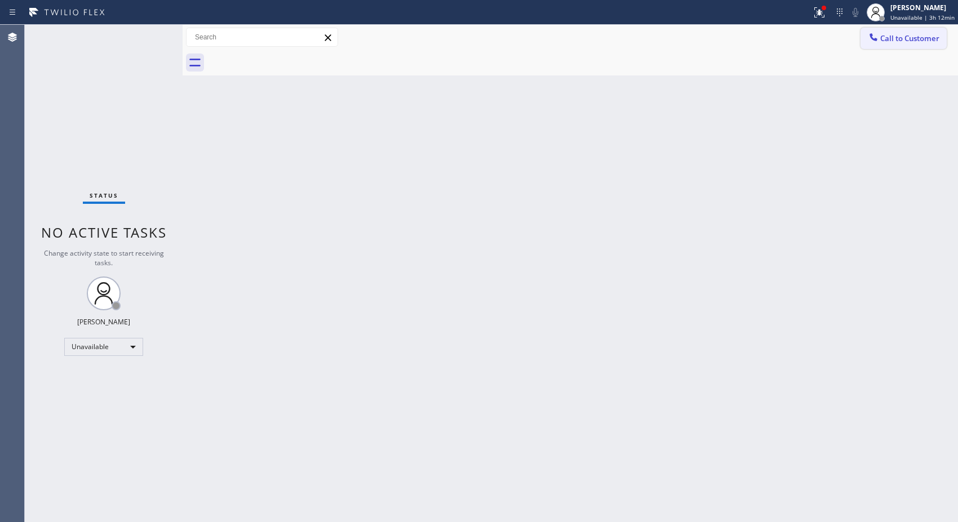
click at [894, 37] on span "Call to Customer" at bounding box center [909, 38] width 59 height 10
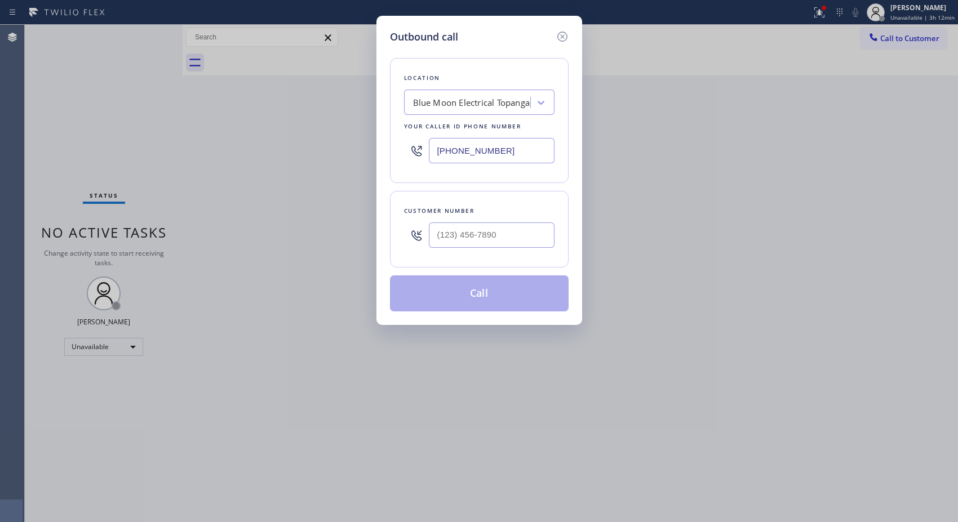
drag, startPoint x: 504, startPoint y: 153, endPoint x: 362, endPoint y: 116, distance: 146.7
click at [367, 125] on div "Outbound call Location Blue Moon Electrical Topanga Your caller id phone number…" at bounding box center [479, 261] width 958 height 522
paste input "855) 340-1313"
type input "[PHONE_NUMBER]"
drag, startPoint x: 504, startPoint y: 242, endPoint x: 391, endPoint y: 214, distance: 116.7
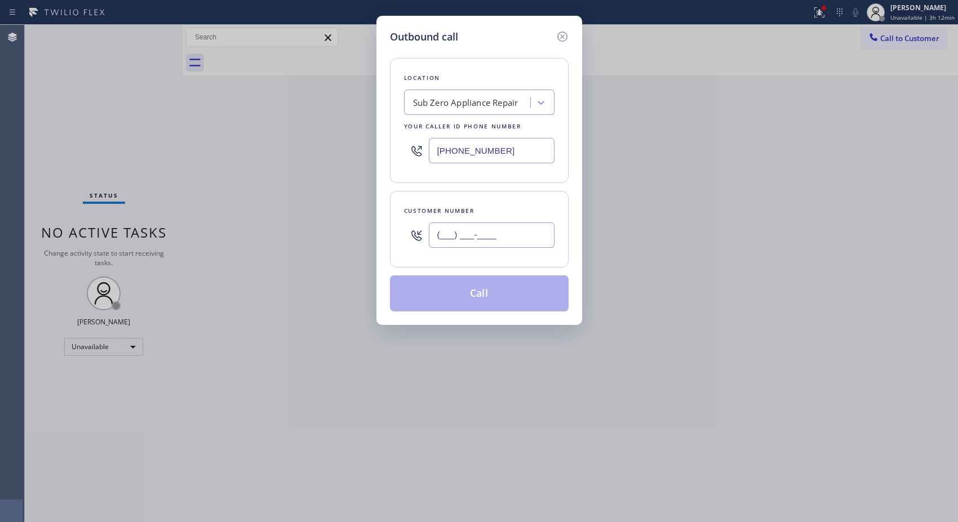
click at [391, 214] on div "Customer number (___) ___-____" at bounding box center [479, 229] width 179 height 77
paste input "360) 393-1437"
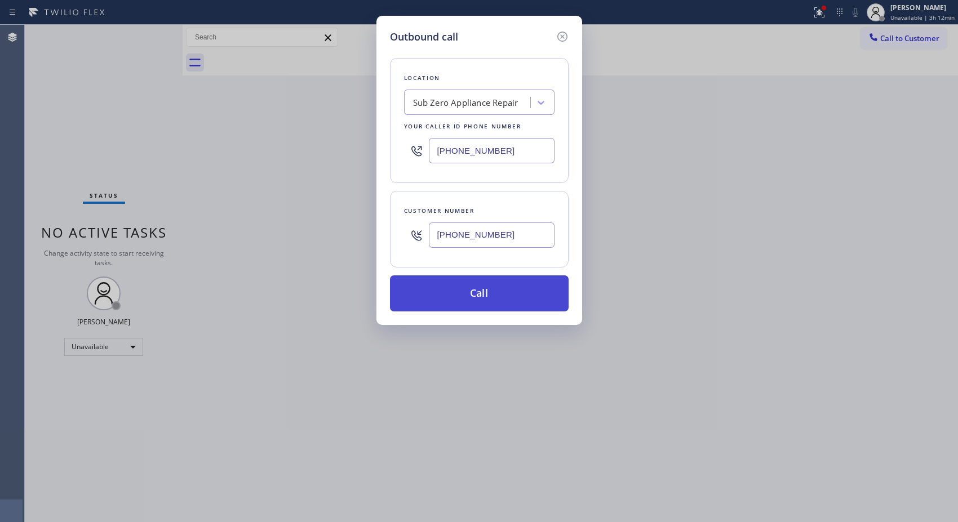
type input "[PHONE_NUMBER]"
click at [476, 296] on button "Call" at bounding box center [479, 294] width 179 height 36
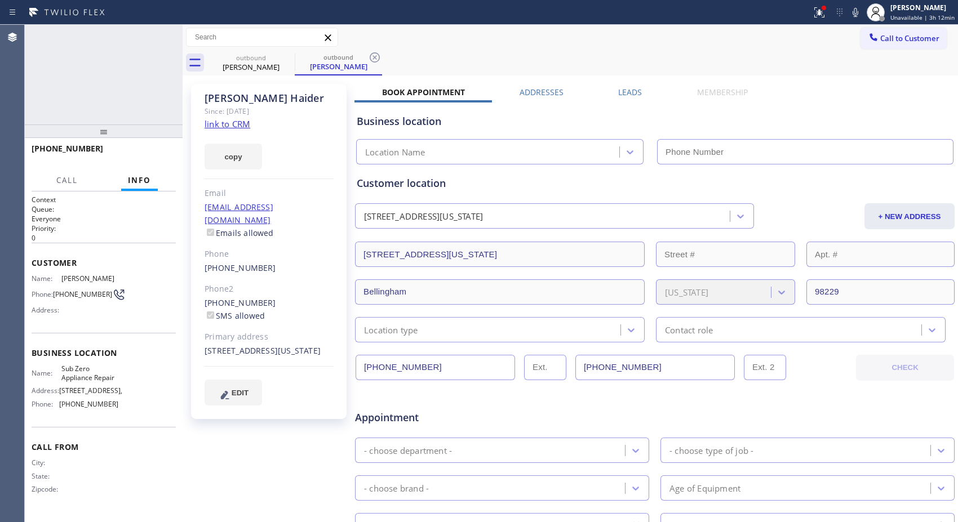
type input "[PHONE_NUMBER]"
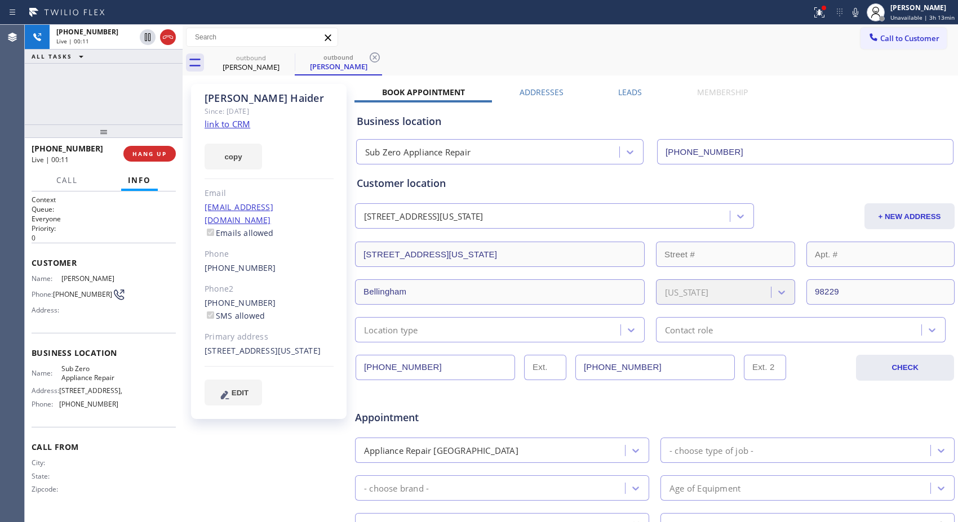
click at [859, 20] on div "Status report Issues detected These issues could affect your workflow. Please c…" at bounding box center [882, 12] width 151 height 25
click at [858, 11] on icon at bounding box center [856, 12] width 6 height 9
click at [373, 56] on icon at bounding box center [375, 57] width 10 height 10
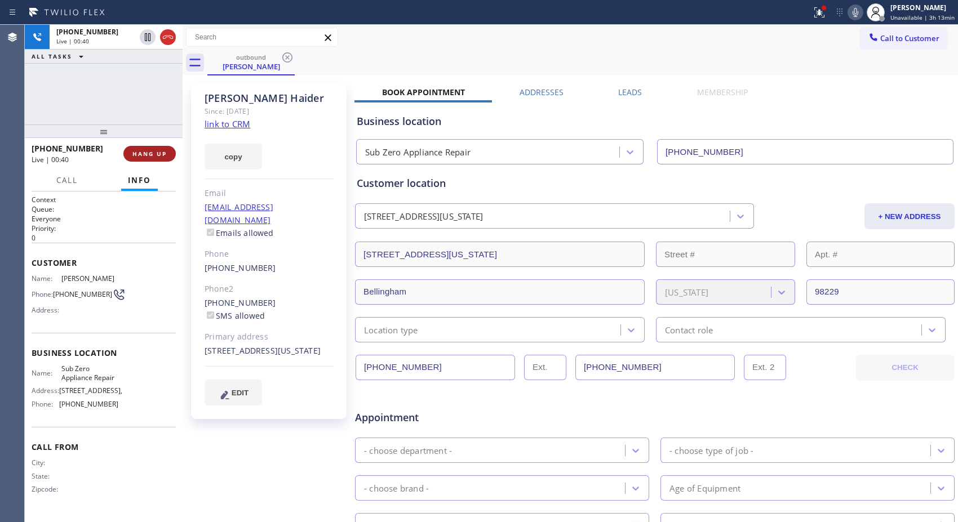
click at [165, 153] on span "HANG UP" at bounding box center [149, 154] width 34 height 8
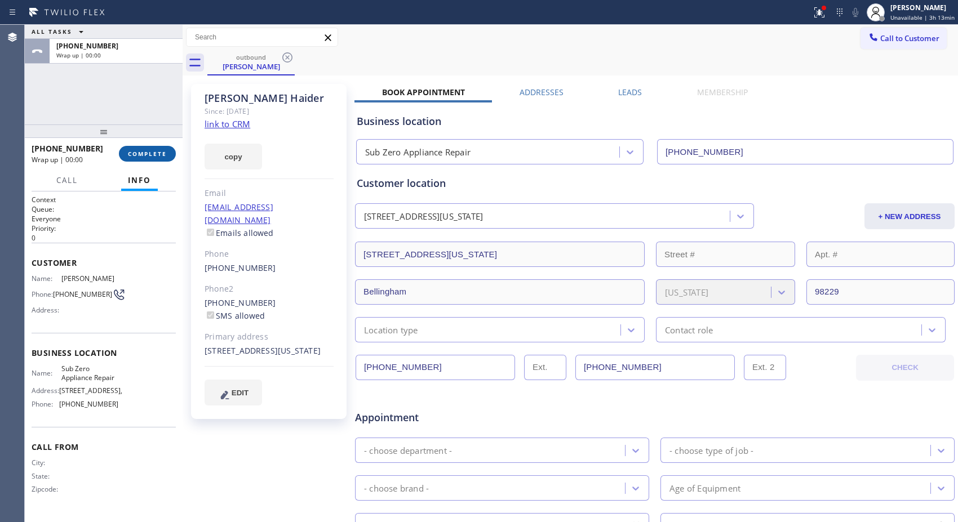
click at [153, 150] on span "COMPLETE" at bounding box center [147, 154] width 39 height 8
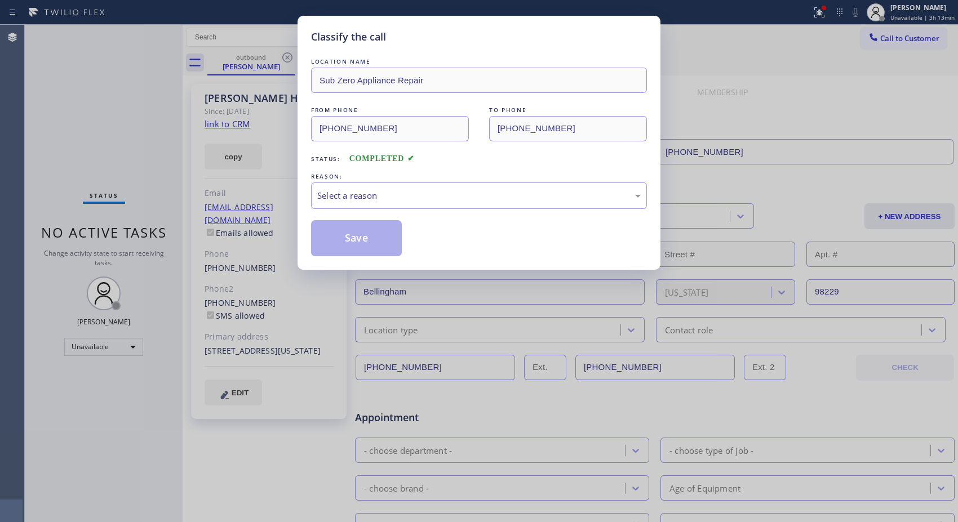
click at [433, 223] on div "Save" at bounding box center [479, 238] width 336 height 36
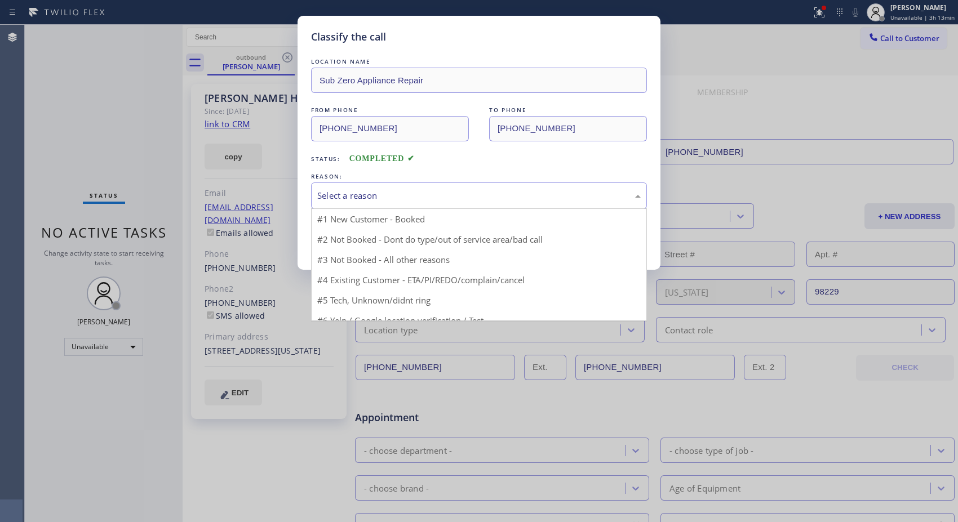
click at [437, 198] on div "Select a reason" at bounding box center [479, 195] width 324 height 13
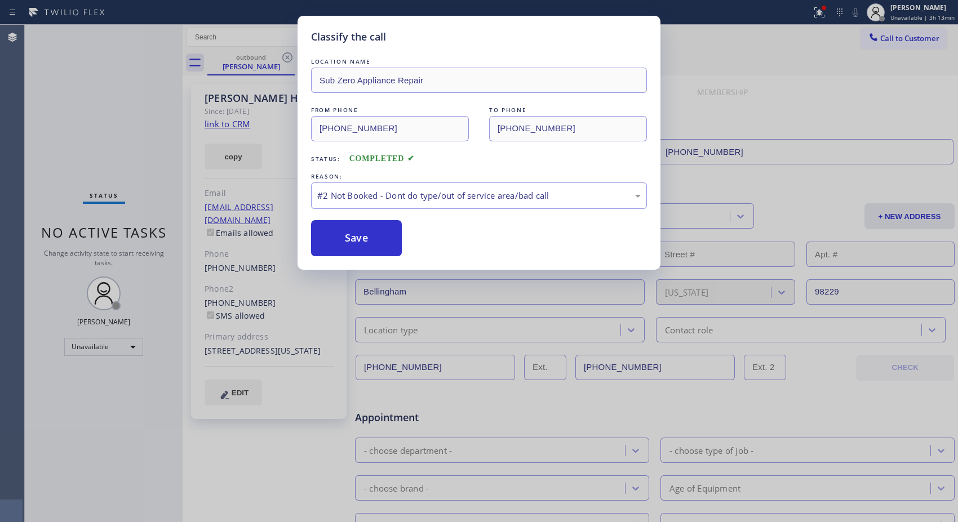
click at [344, 246] on button "Save" at bounding box center [356, 238] width 91 height 36
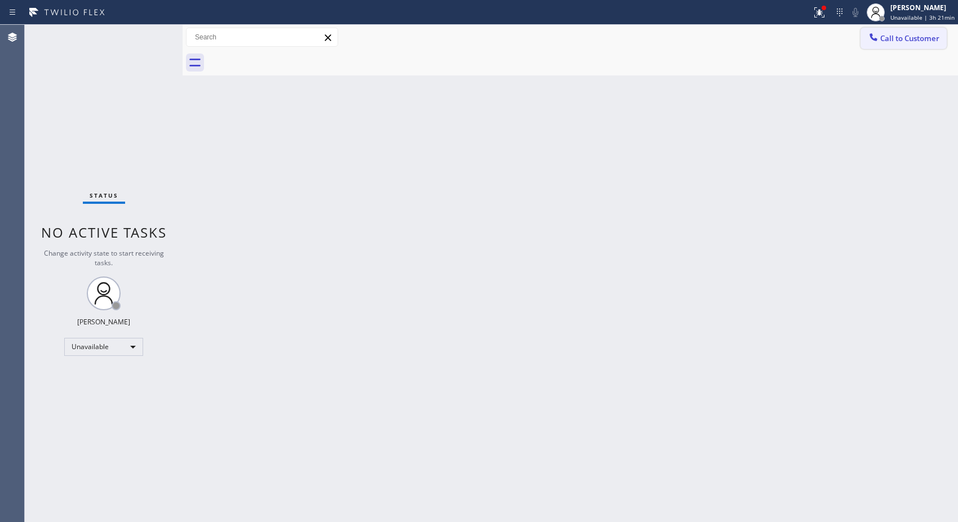
click at [895, 38] on span "Call to Customer" at bounding box center [909, 38] width 59 height 10
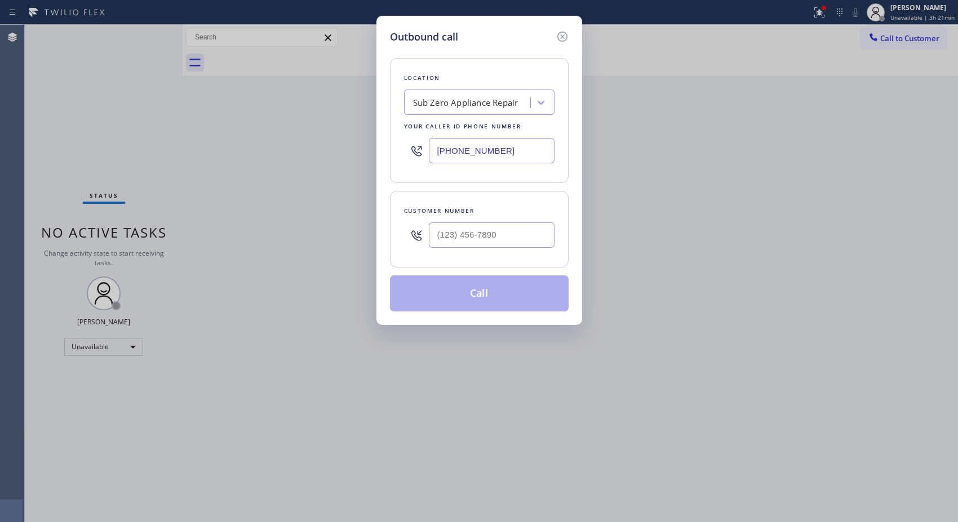
drag, startPoint x: 521, startPoint y: 149, endPoint x: 362, endPoint y: 135, distance: 159.6
click at [364, 136] on div "Outbound call Location Sub Zero Appliance Repair Your caller id phone number [P…" at bounding box center [479, 261] width 958 height 522
paste input "315) 973-1147"
type input "[PHONE_NUMBER]"
paste input "347) 781-8354"
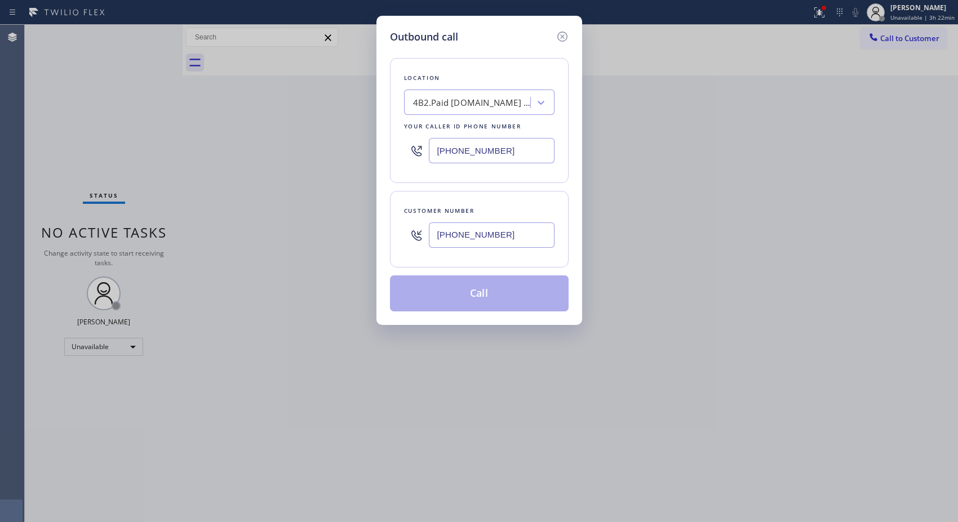
drag, startPoint x: 511, startPoint y: 243, endPoint x: 384, endPoint y: 238, distance: 127.5
click at [384, 238] on div "Outbound call Location 4B2.Paid [DOMAIN_NAME] ([US_STATE], Google Ads) Your cal…" at bounding box center [480, 170] width 206 height 309
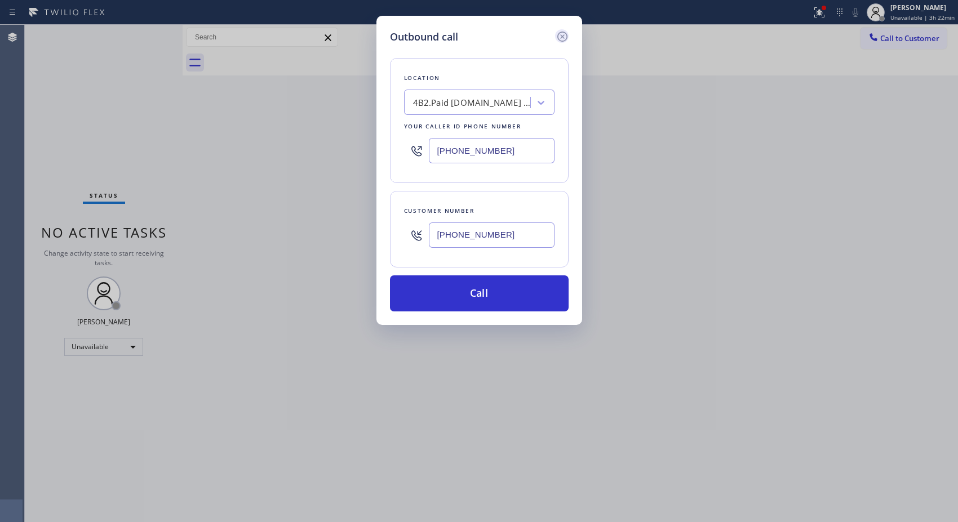
click at [556, 36] on icon at bounding box center [563, 37] width 14 height 14
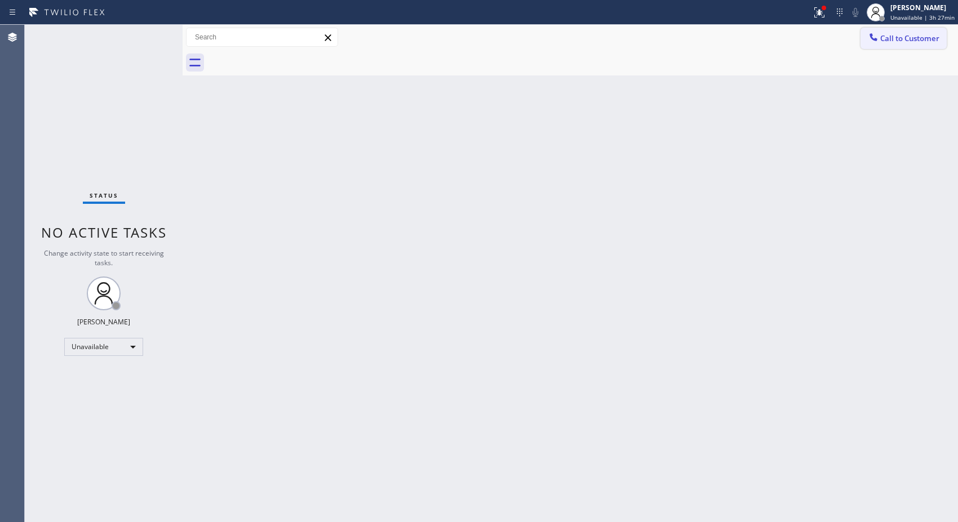
click at [878, 44] on div at bounding box center [874, 39] width 14 height 14
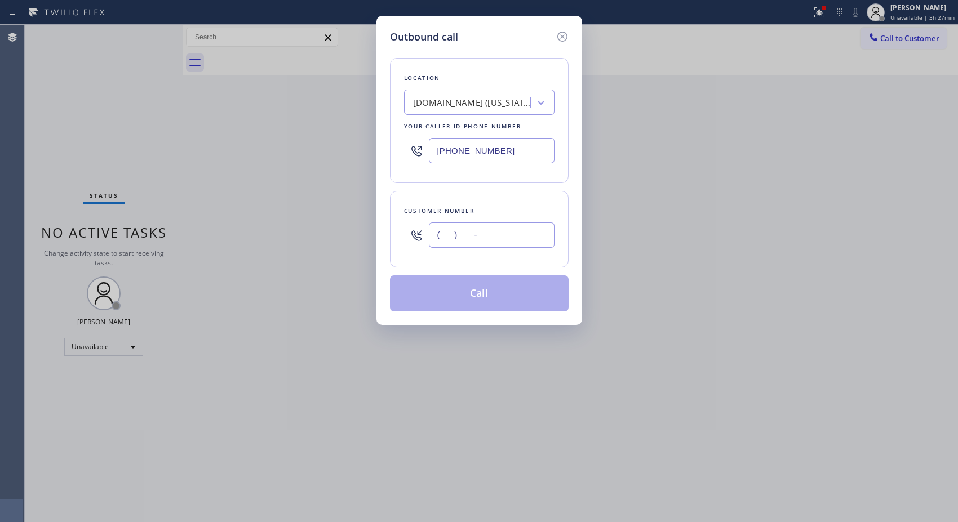
drag, startPoint x: 533, startPoint y: 230, endPoint x: 404, endPoint y: 250, distance: 131.1
click at [409, 255] on div "Customer number (___) ___-____" at bounding box center [479, 229] width 179 height 77
paste input "310) 938-7537"
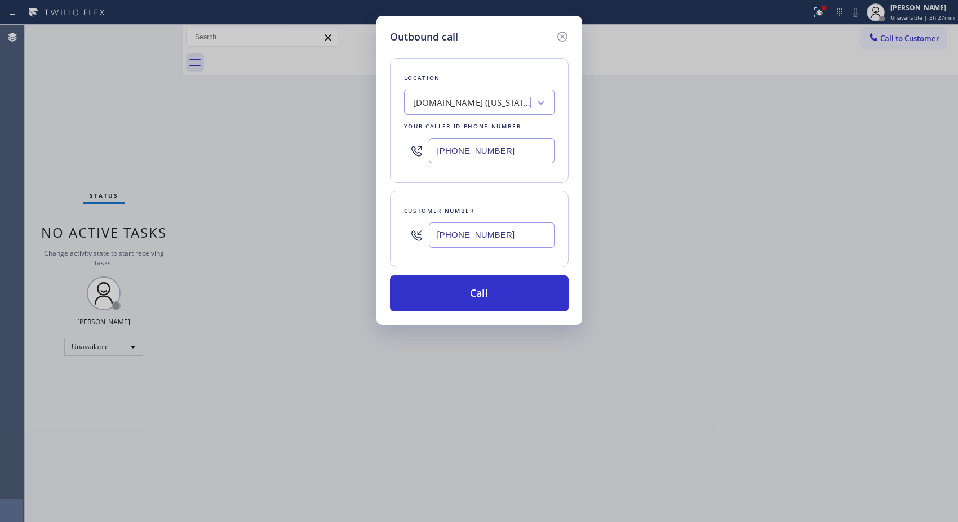
type input "[PHONE_NUMBER]"
drag, startPoint x: 568, startPoint y: 69, endPoint x: 481, endPoint y: 114, distance: 97.3
click at [568, 69] on div "Location [DOMAIN_NAME] ([US_STATE], Google Ads) Your caller id phone number [PH…" at bounding box center [479, 120] width 179 height 125
drag, startPoint x: 387, startPoint y: 158, endPoint x: 380, endPoint y: 158, distance: 6.8
click at [381, 158] on div "Outbound call Location [DOMAIN_NAME] ([US_STATE], Google Ads) Your caller id ph…" at bounding box center [480, 170] width 206 height 309
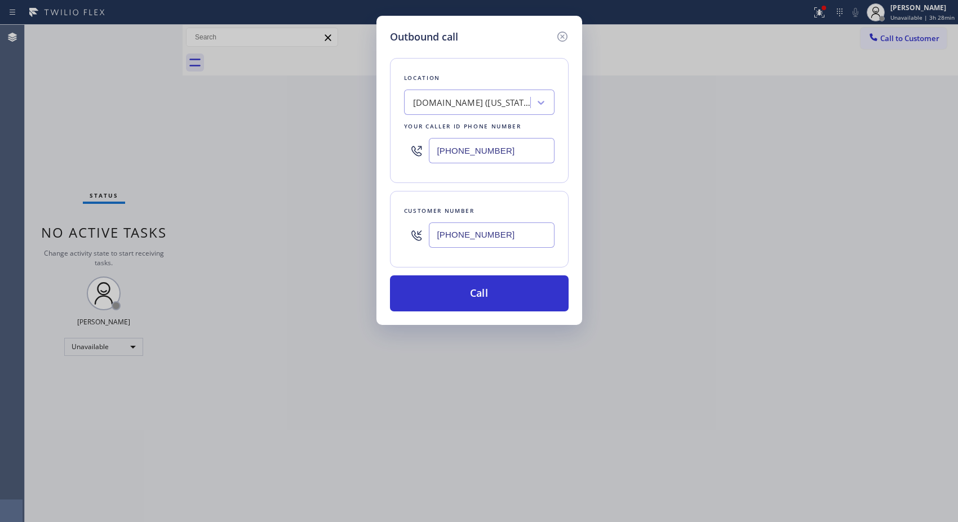
paste input "415) 216-2753"
type input "[PHONE_NUMBER]"
drag, startPoint x: 530, startPoint y: 235, endPoint x: 393, endPoint y: 234, distance: 137.5
click at [396, 234] on div "Customer number [PHONE_NUMBER]" at bounding box center [479, 229] width 179 height 77
paste input "415) 216-2753"
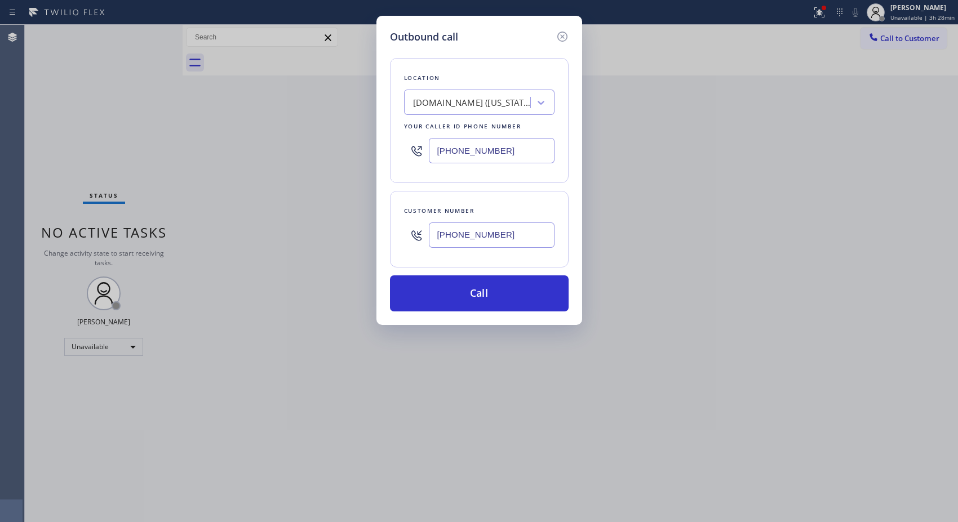
type input "[PHONE_NUMBER]"
click at [560, 71] on div "Location [DOMAIN_NAME] ([US_STATE], Google Ads) Your caller id phone number [PH…" at bounding box center [479, 120] width 179 height 125
drag, startPoint x: 524, startPoint y: 145, endPoint x: 371, endPoint y: 148, distance: 153.3
click at [371, 148] on div "Outbound call Location [DOMAIN_NAME] ([US_STATE], Google Ads) Your caller id ph…" at bounding box center [479, 261] width 958 height 522
paste input "415) 634-0929"
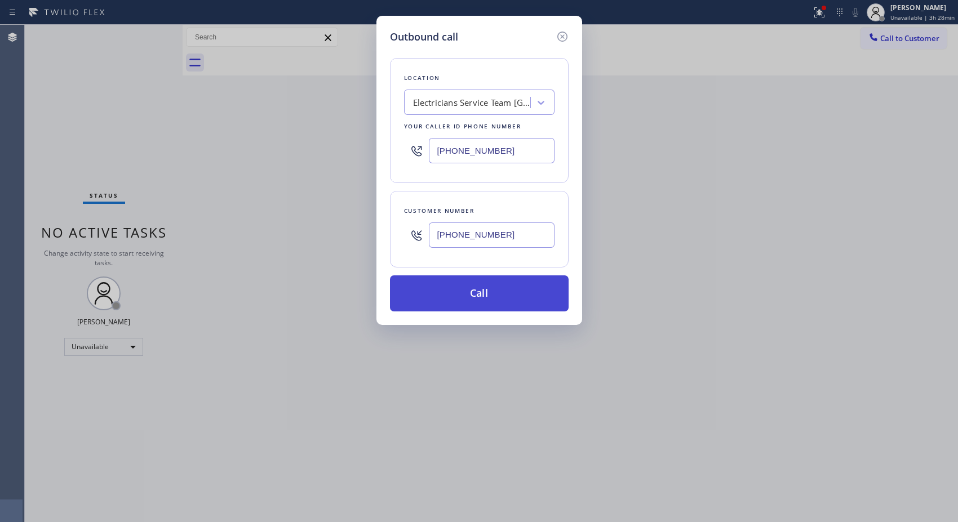
type input "[PHONE_NUMBER]"
click at [515, 300] on button "Call" at bounding box center [479, 294] width 179 height 36
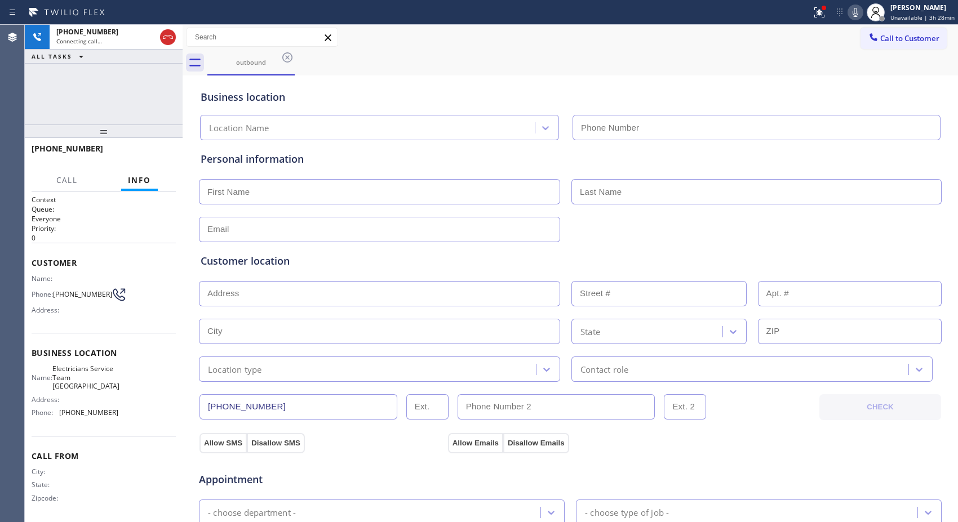
type input "[PHONE_NUMBER]"
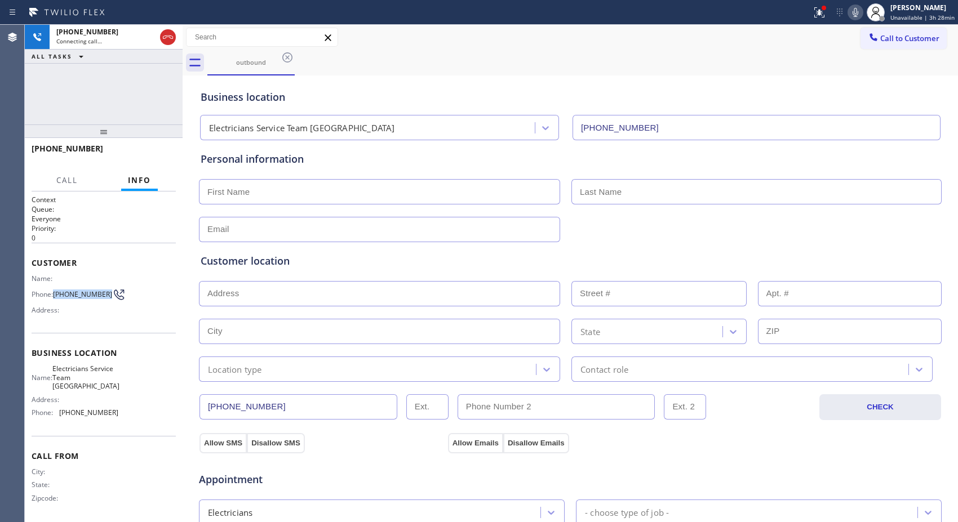
drag, startPoint x: 64, startPoint y: 296, endPoint x: 54, endPoint y: 292, distance: 11.4
click at [54, 292] on div "Phone: [PHONE_NUMBER]" at bounding box center [75, 295] width 87 height 14
click at [169, 36] on icon at bounding box center [168, 37] width 14 height 14
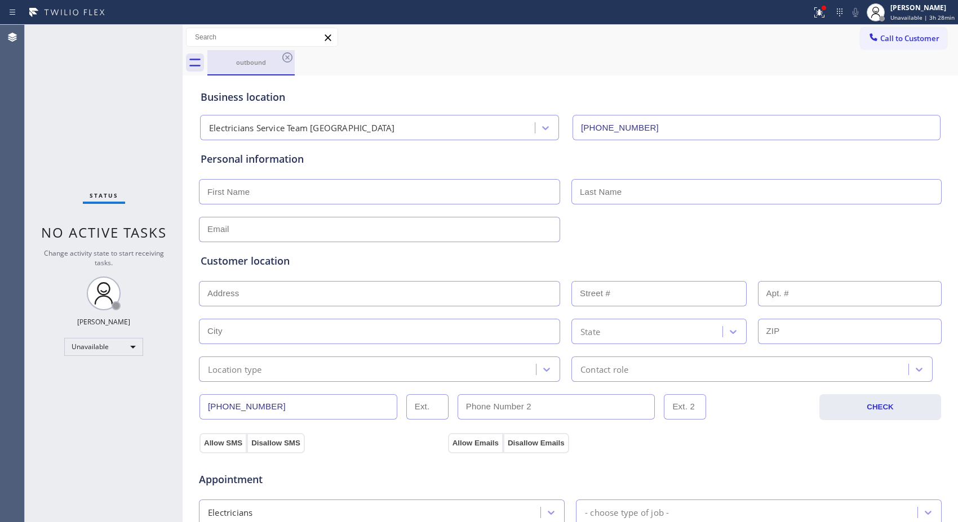
click at [278, 58] on div "outbound" at bounding box center [251, 62] width 85 height 8
drag, startPoint x: 288, startPoint y: 63, endPoint x: 297, endPoint y: 58, distance: 10.1
click at [288, 63] on icon at bounding box center [288, 58] width 14 height 14
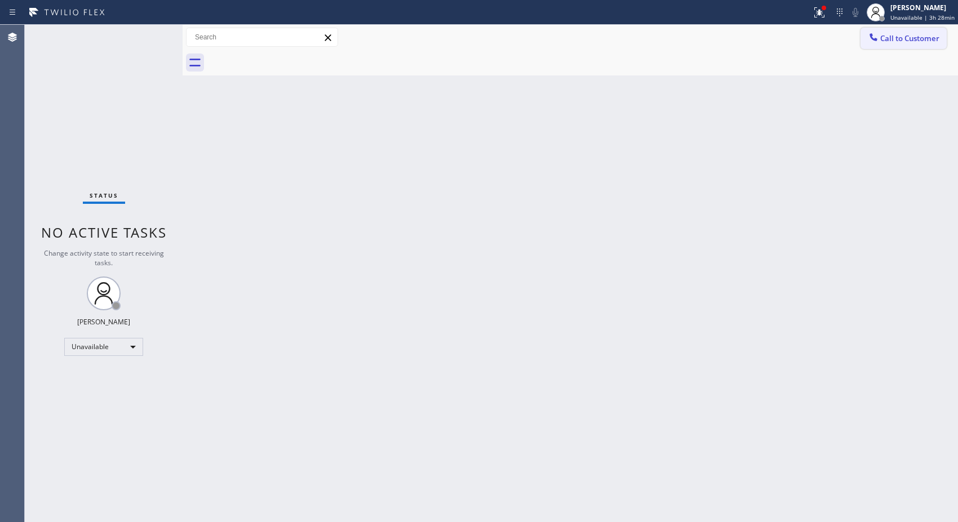
click at [898, 41] on span "Call to Customer" at bounding box center [909, 38] width 59 height 10
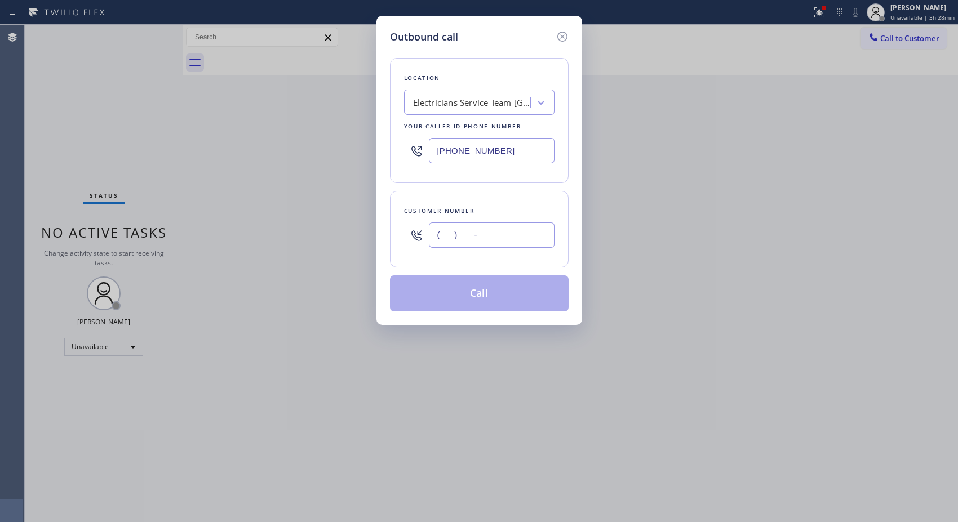
drag, startPoint x: 516, startPoint y: 238, endPoint x: 385, endPoint y: 220, distance: 131.9
click at [386, 222] on div "Outbound call Location Electricians Service Team [GEOGRAPHIC_DATA] Your caller …" at bounding box center [480, 170] width 206 height 309
paste input "323) 393-2108"
type input "[PHONE_NUMBER]"
click at [446, 104] on div "Electricians Service Team [GEOGRAPHIC_DATA]" at bounding box center [472, 102] width 118 height 13
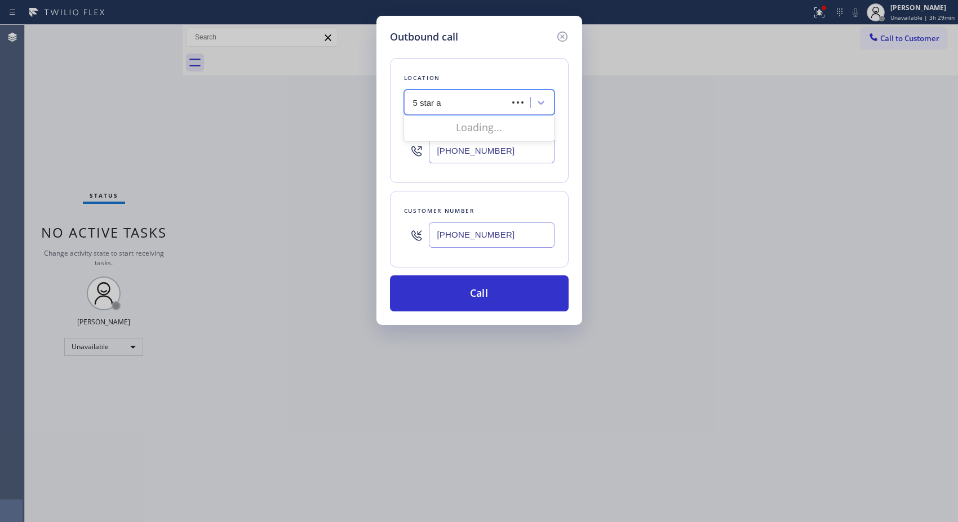
type input "5 star ai"
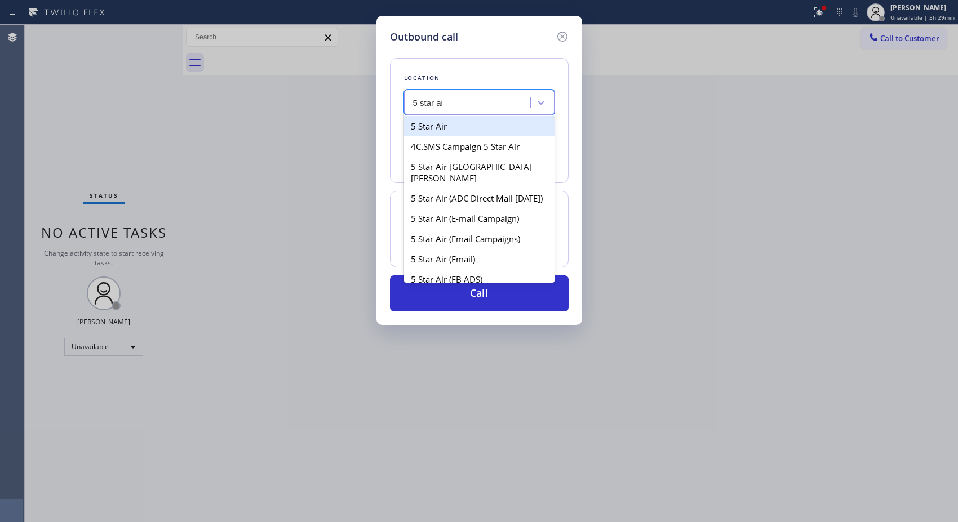
click at [451, 130] on div "5 Star Air" at bounding box center [479, 126] width 150 height 20
type input "[PHONE_NUMBER]"
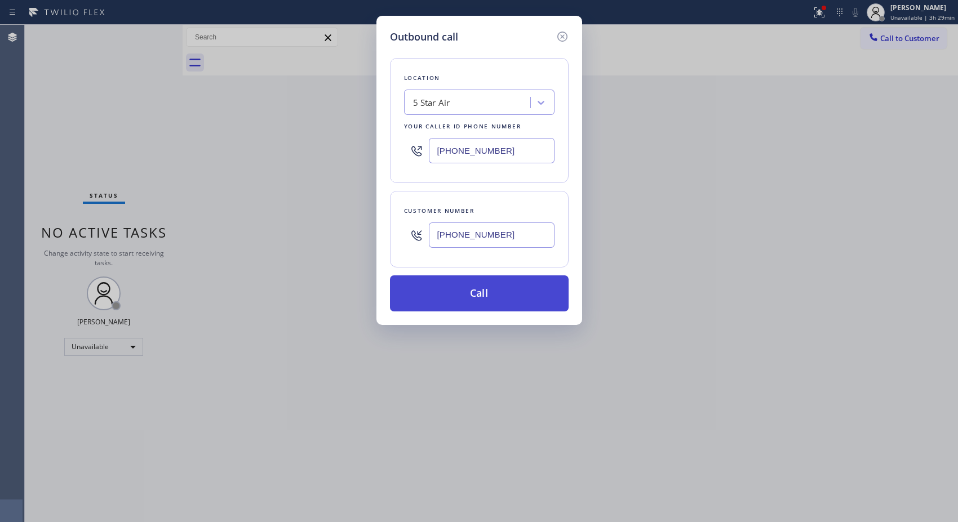
click at [506, 295] on button "Call" at bounding box center [479, 294] width 179 height 36
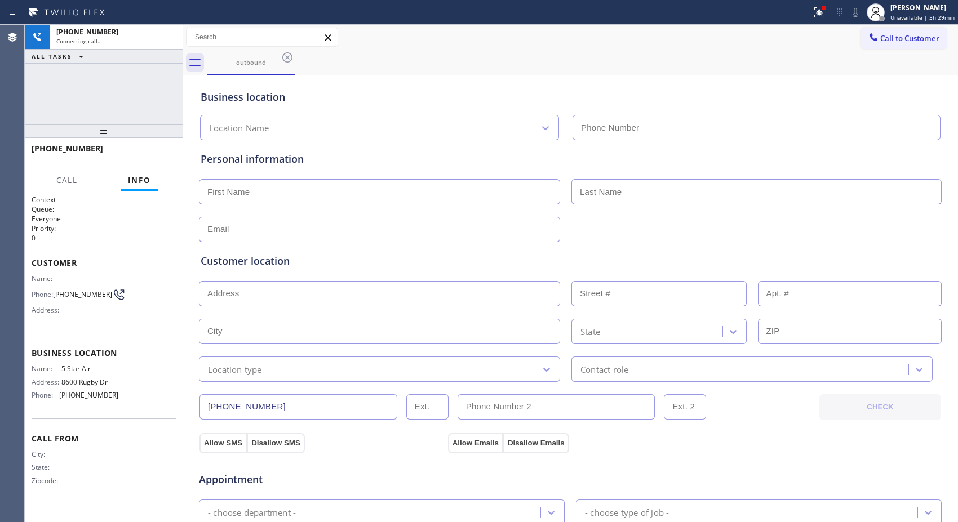
type input "[PHONE_NUMBER]"
drag, startPoint x: 97, startPoint y: 147, endPoint x: 40, endPoint y: 149, distance: 57.0
click at [40, 149] on div "[PHONE_NUMBER]" at bounding box center [100, 148] width 136 height 11
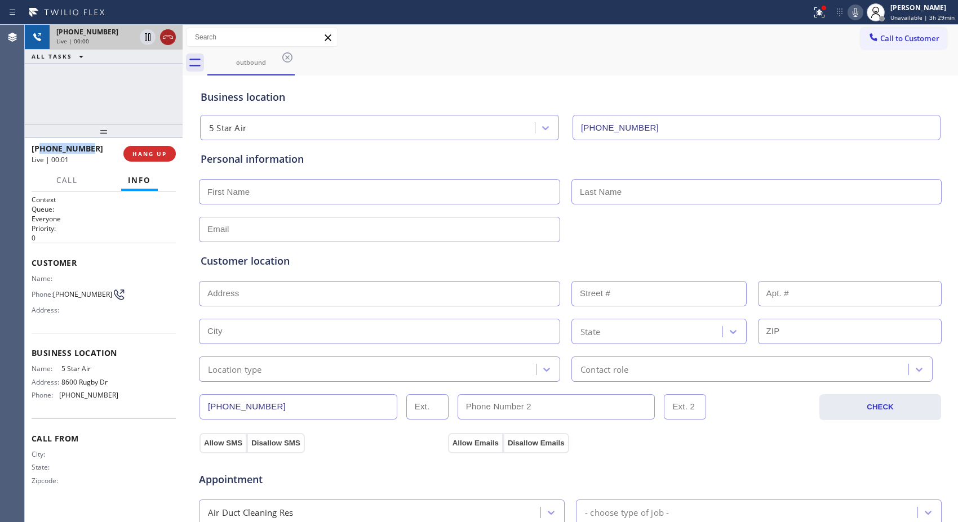
click at [168, 36] on icon at bounding box center [168, 37] width 14 height 14
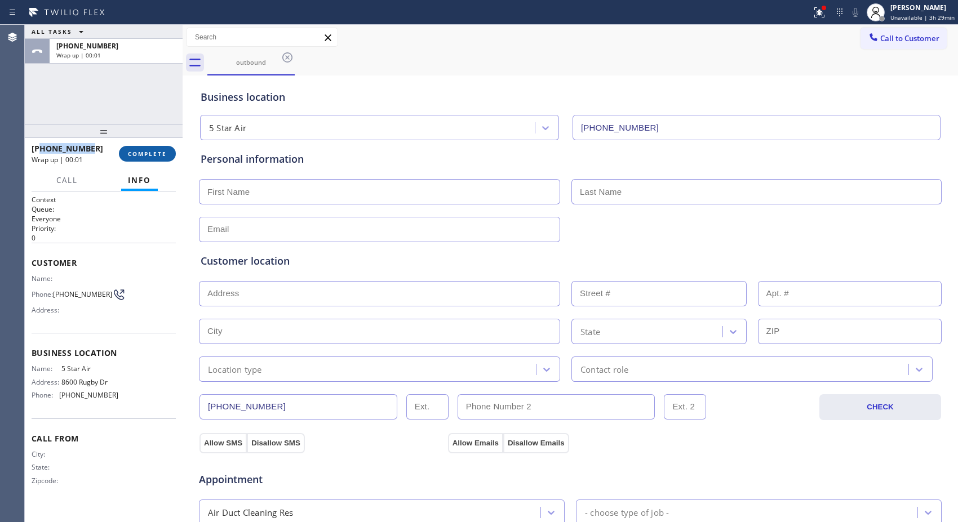
click at [150, 150] on span "COMPLETE" at bounding box center [147, 154] width 39 height 8
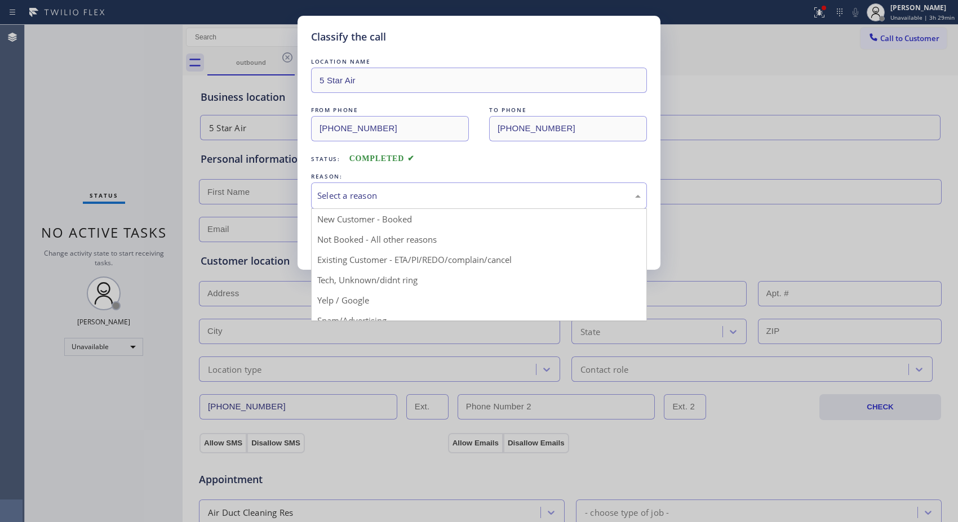
click at [396, 194] on div "Select a reason" at bounding box center [479, 195] width 324 height 13
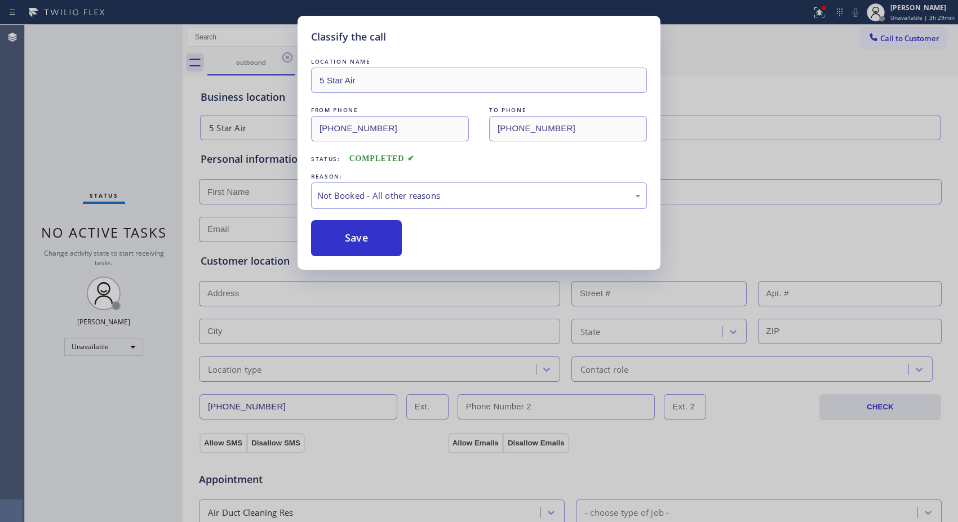
click at [378, 233] on button "Save" at bounding box center [356, 238] width 91 height 36
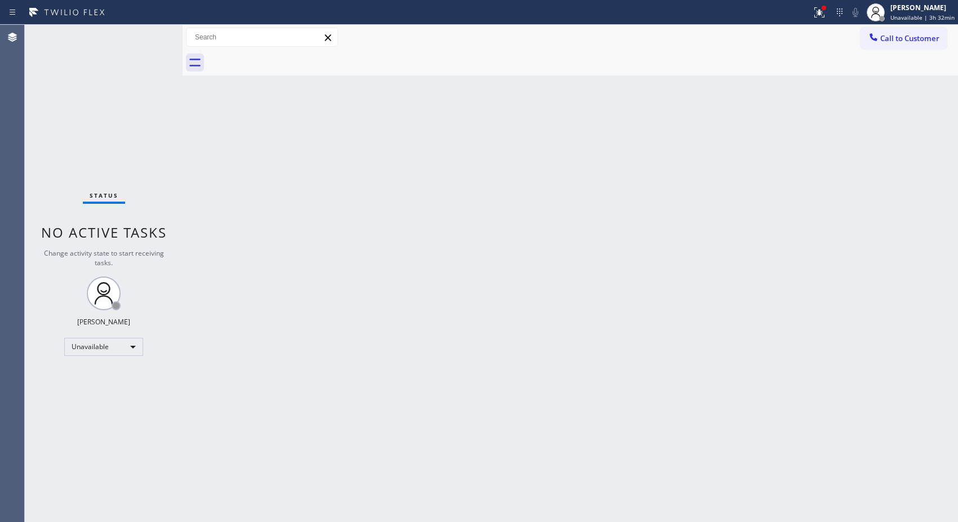
click at [88, 89] on div "Status No active tasks Change activity state to start receiving tasks. [PERSON_…" at bounding box center [104, 274] width 158 height 498
click at [938, 12] on div "[PERSON_NAME] Unavailable | 4h 3min" at bounding box center [925, 12] width 67 height 20
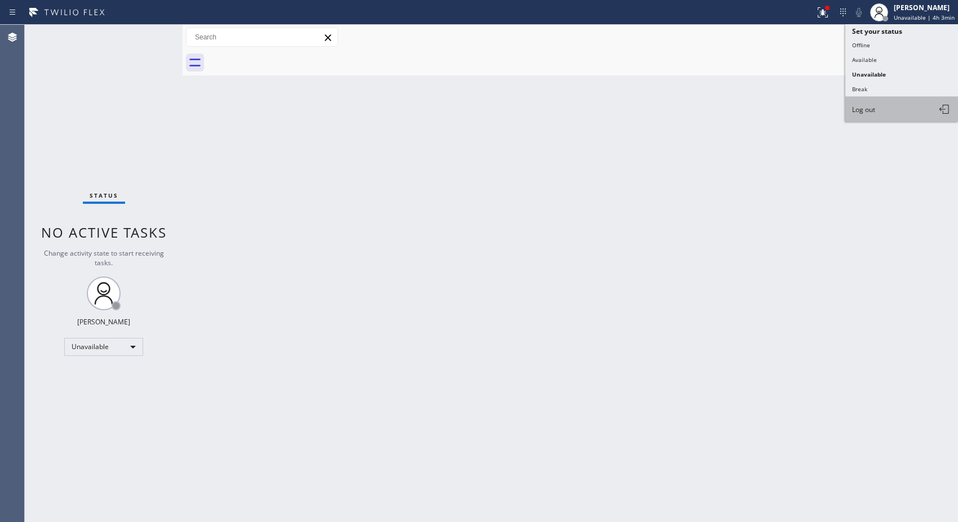
click at [879, 105] on button "Log out" at bounding box center [901, 109] width 113 height 25
